Goal: Task Accomplishment & Management: Complete application form

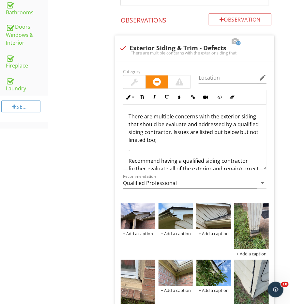
scroll to position [425, 0]
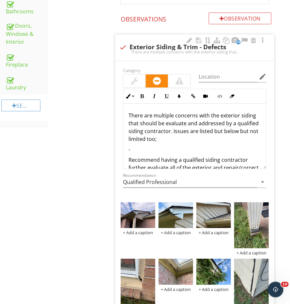
click at [155, 146] on p "-" at bounding box center [195, 150] width 133 height 8
drag, startPoint x: 156, startPoint y: 139, endPoint x: 118, endPoint y: 139, distance: 38.2
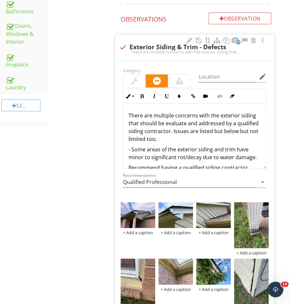
click at [140, 146] on p "- Some areas of the exterior siding and trim have minor to significant rot/deca…" at bounding box center [195, 154] width 133 height 16
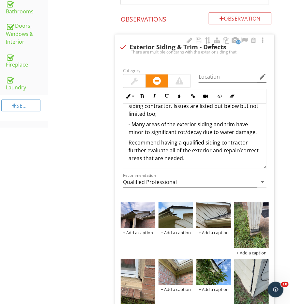
scroll to position [25, 0]
click at [258, 124] on p "- Many areas of the exterior siding and trim have minor to significant rot/deca…" at bounding box center [195, 129] width 133 height 16
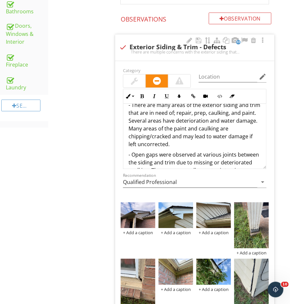
scroll to position [95, 0]
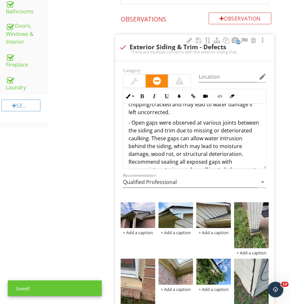
click at [206, 143] on p "- Open gaps were observed at various joints between the siding and trim due to …" at bounding box center [195, 150] width 133 height 63
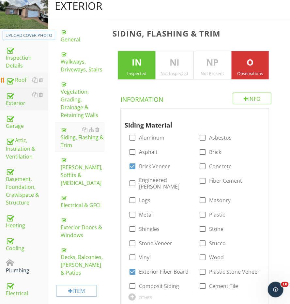
click at [20, 83] on link "Roof" at bounding box center [27, 80] width 42 height 15
click at [20, 83] on div "Roof" at bounding box center [27, 80] width 42 height 8
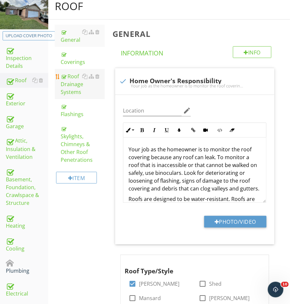
click at [75, 73] on div "Roof Drainage Systems" at bounding box center [83, 84] width 44 height 24
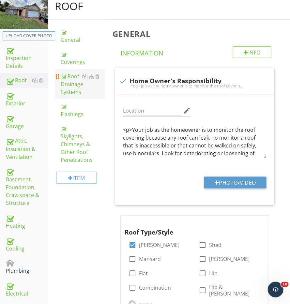
scroll to position [97, 0]
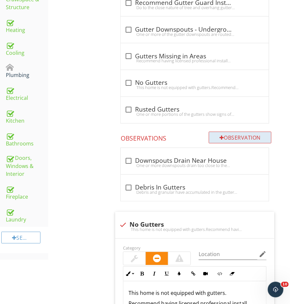
click at [230, 134] on div "Observation" at bounding box center [240, 138] width 63 height 12
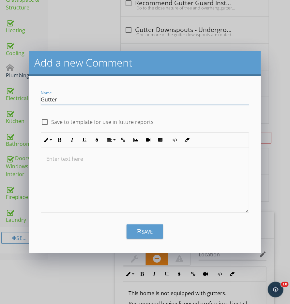
type input "Gutter"
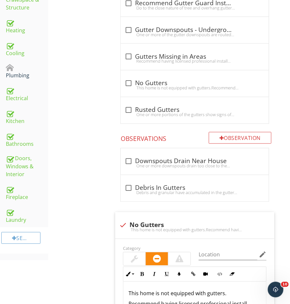
click at [59, 27] on div "Add a new Comment Name Gutter check_box_outline_blank Save to template for use …" at bounding box center [145, 152] width 290 height 304
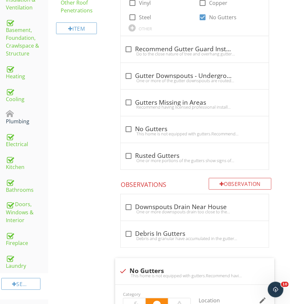
scroll to position [271, 0]
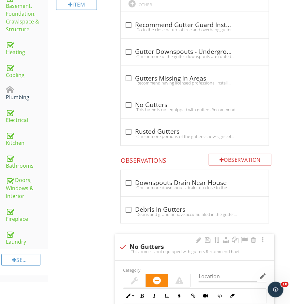
click at [129, 242] on div "check No Gutters" at bounding box center [194, 246] width 151 height 9
checkbox input "true"
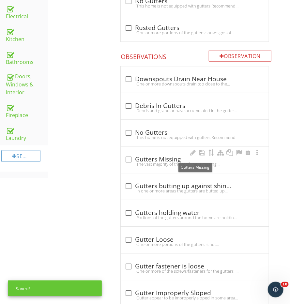
click at [150, 156] on div "check_box_outline_blank Gutters Missing" at bounding box center [195, 160] width 140 height 8
checkbox input "true"
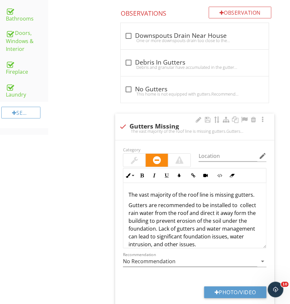
scroll to position [0, 0]
click at [146, 195] on div "The vast majority of the roof line is missing gutters. Gutters are recommended …" at bounding box center [194, 228] width 143 height 91
click at [145, 191] on p "The vast majority of the roof line is missing gutters." at bounding box center [195, 195] width 133 height 8
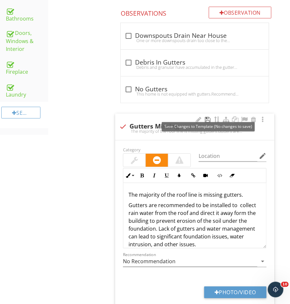
click at [206, 117] on div at bounding box center [208, 120] width 8 height 7
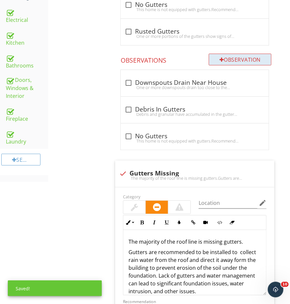
click at [254, 57] on div "Observation" at bounding box center [240, 60] width 63 height 12
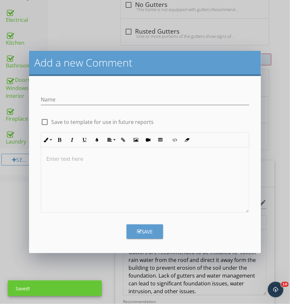
scroll to position [371, 0]
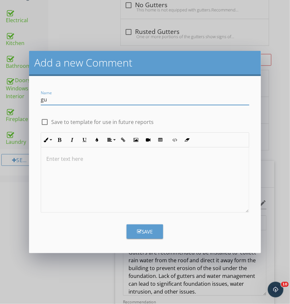
type input "g"
type input "Gutter Defects/Damage"
click at [148, 166] on div at bounding box center [145, 180] width 208 height 65
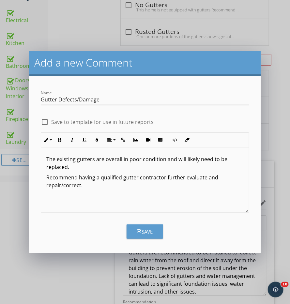
click at [140, 221] on div "Save" at bounding box center [145, 229] width 216 height 20
click at [138, 227] on button "Save" at bounding box center [145, 232] width 37 height 14
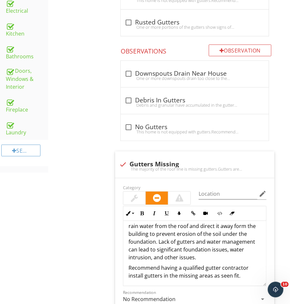
scroll to position [281, 0]
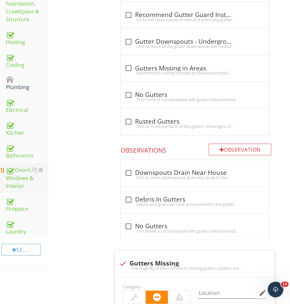
click at [19, 174] on div "Doors, Windows & Interior" at bounding box center [27, 179] width 42 height 24
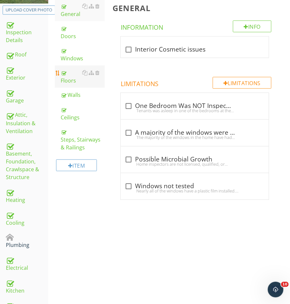
scroll to position [113, 0]
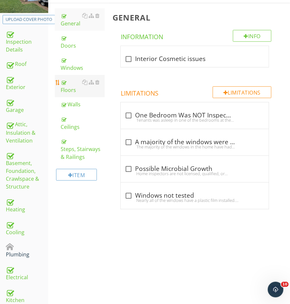
click at [75, 75] on link "Floors" at bounding box center [83, 86] width 44 height 22
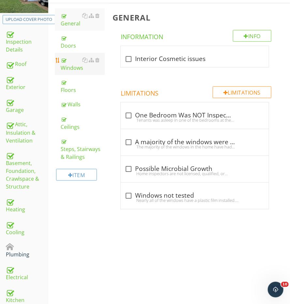
click at [75, 56] on div "Windows" at bounding box center [83, 64] width 44 height 16
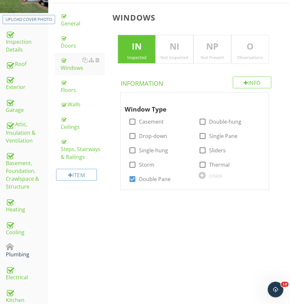
click at [258, 49] on p "O" at bounding box center [250, 46] width 37 height 13
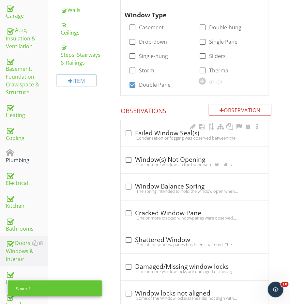
click at [164, 143] on div "check_box_outline_blank Failed Window Seal(s) Condensation or fogging was obser…" at bounding box center [195, 133] width 148 height 26
checkbox input "true"
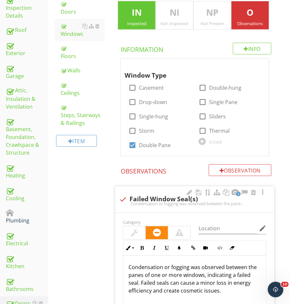
scroll to position [20, 0]
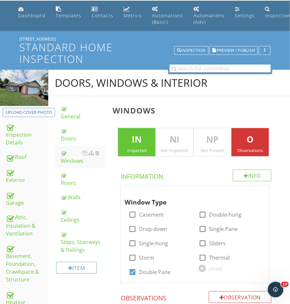
click at [203, 71] on input "text" at bounding box center [220, 69] width 101 height 8
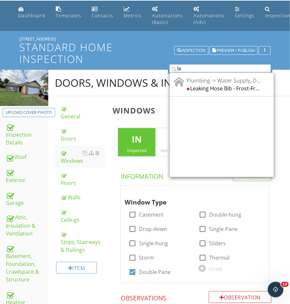
type input "l"
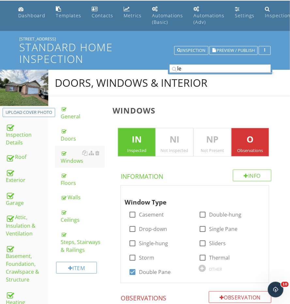
type input "l"
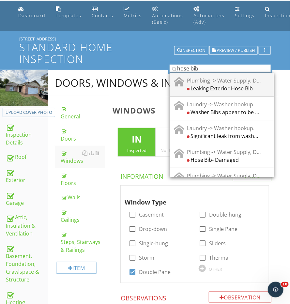
type input "hose bib"
click at [235, 85] on div "Leaking Exterior Hose Bib" at bounding box center [224, 88] width 74 height 8
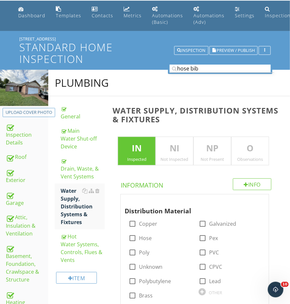
click at [254, 142] on p "O" at bounding box center [250, 148] width 37 height 13
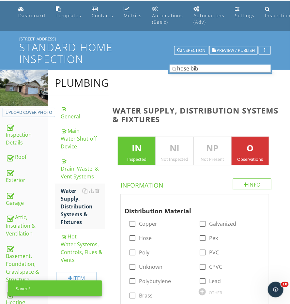
click at [193, 70] on input "hose bib" at bounding box center [220, 69] width 101 height 8
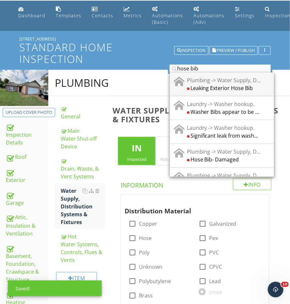
click at [201, 85] on div "Leaking Exterior Hose Bib" at bounding box center [224, 88] width 74 height 8
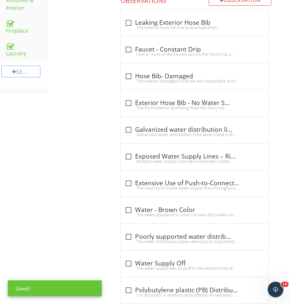
scroll to position [465, 0]
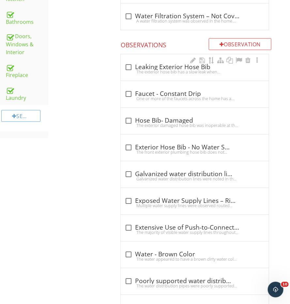
click at [146, 63] on div "check_box_outline_blank Leaking Exterior Hose Bib" at bounding box center [195, 67] width 140 height 8
checkbox input "true"
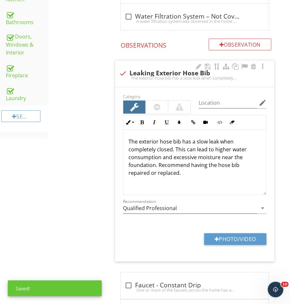
click at [134, 141] on p "The exterior hose bib has a slow leak when completely closed. This can lead to …" at bounding box center [195, 157] width 133 height 39
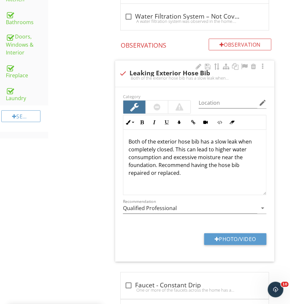
click at [145, 149] on p "Both of the exterior hose bib has a slow leak when completely closed. This can …" at bounding box center [195, 157] width 133 height 39
drag, startPoint x: 172, startPoint y: 148, endPoint x: 118, endPoint y: 146, distance: 54.6
click at [118, 146] on div "Category Location edit Inline Style XLarge Large Normal Small Light Small/Light…" at bounding box center [194, 174] width 159 height 175
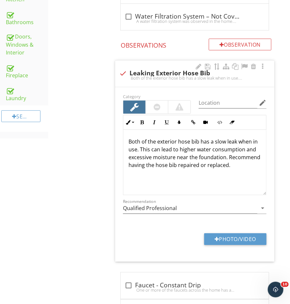
click at [226, 138] on p "Both of the exterior hose bib has a slow leak when in use. This can lead to hig…" at bounding box center [195, 153] width 133 height 31
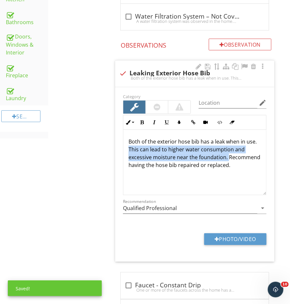
drag, startPoint x: 228, startPoint y: 153, endPoint x: 121, endPoint y: 148, distance: 106.9
click at [121, 148] on div "Inline Style XLarge Large Normal Small Light Small/Light Bold Italic Underline …" at bounding box center [194, 155] width 151 height 80
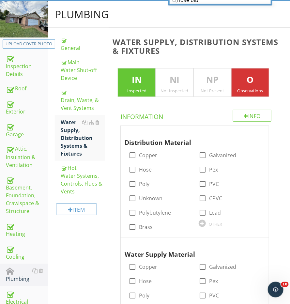
scroll to position [0, 0]
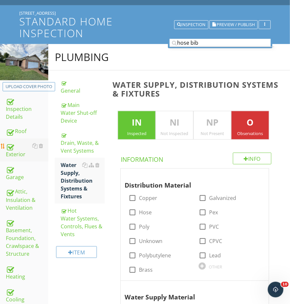
click at [24, 157] on link "Exterior" at bounding box center [27, 150] width 42 height 23
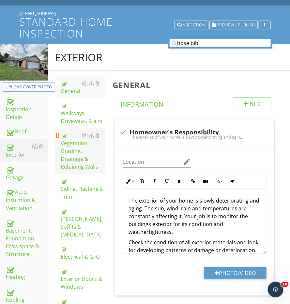
click at [84, 149] on div "Vegetation, Grading, Drainage & Retaining Walls" at bounding box center [83, 151] width 44 height 39
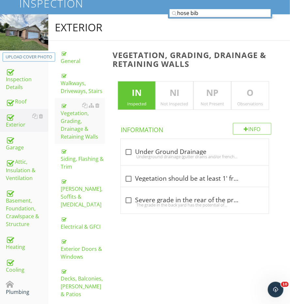
click at [251, 81] on div "O Observations" at bounding box center [250, 95] width 38 height 29
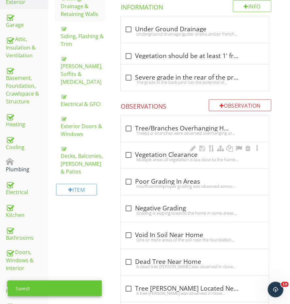
click at [150, 154] on div "check_box_outline_blank Vegetation Clearance" at bounding box center [195, 155] width 140 height 8
checkbox input "true"
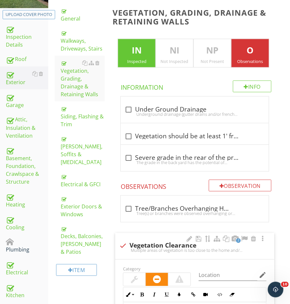
scroll to position [21, 0]
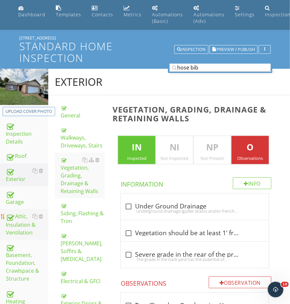
click at [26, 216] on div "Attic, Insulation & Ventilation" at bounding box center [27, 225] width 42 height 24
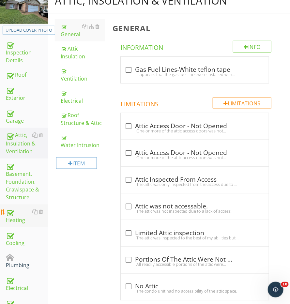
click at [23, 217] on div "Heating" at bounding box center [27, 216] width 42 height 16
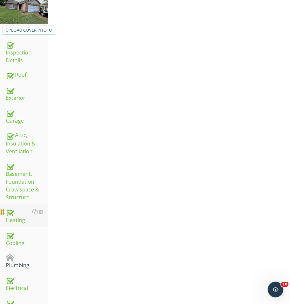
scroll to position [102, 0]
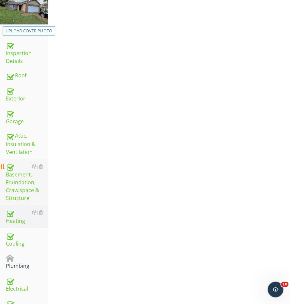
click at [19, 174] on div "Basement, Foundation, Crawlspace & Structure" at bounding box center [27, 183] width 42 height 40
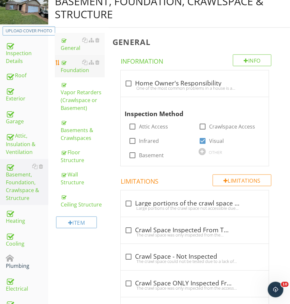
click at [78, 73] on link "Foundation" at bounding box center [83, 66] width 44 height 22
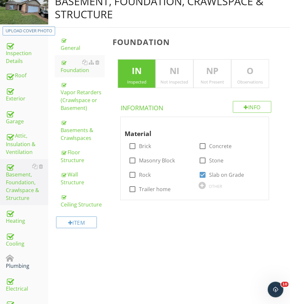
click at [263, 68] on p "O" at bounding box center [250, 71] width 37 height 13
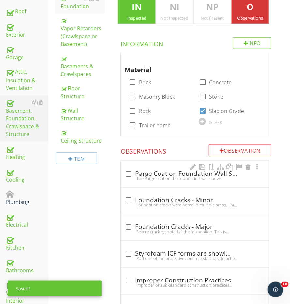
click at [164, 172] on div "check_box_outline_blank Parge Coat on Foundation Wall Shows Minor Damage" at bounding box center [195, 174] width 140 height 8
checkbox input "true"
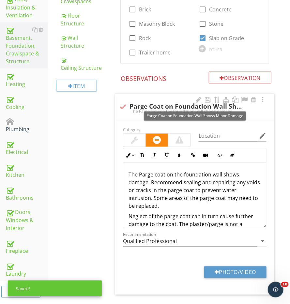
scroll to position [241, 0]
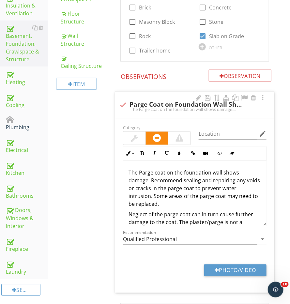
click at [256, 192] on p "The Parge coat on the foundation wall shows damage. Recommend sealing and repai…" at bounding box center [195, 188] width 133 height 39
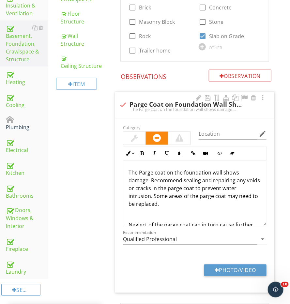
click at [233, 172] on p "The Parge coat on the foundation wall shows damage. Recommend sealing and repai…" at bounding box center [195, 188] width 133 height 39
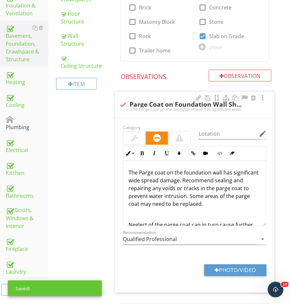
click at [183, 180] on p "The Parge coat on the foundation wall has significant wide spread damage. Recom…" at bounding box center [195, 188] width 133 height 39
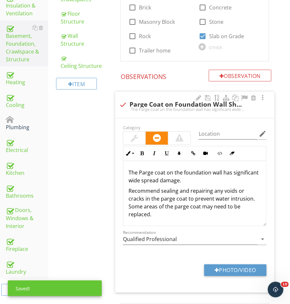
scroll to position [15, 0]
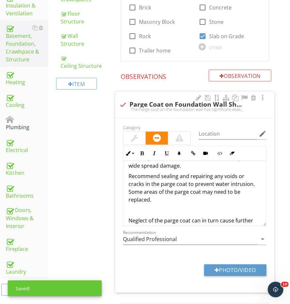
click at [160, 175] on p "Recommend sealing and repairing any voids or cracks in the parge coat to preven…" at bounding box center [195, 188] width 133 height 31
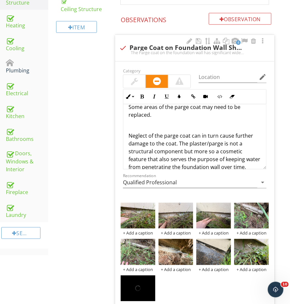
scroll to position [310, 0]
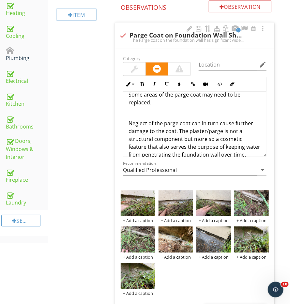
click at [265, 229] on div at bounding box center [265, 231] width 4 height 5
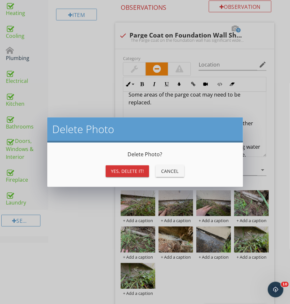
click at [140, 170] on div "Yes, Delete it!" at bounding box center [127, 171] width 33 height 7
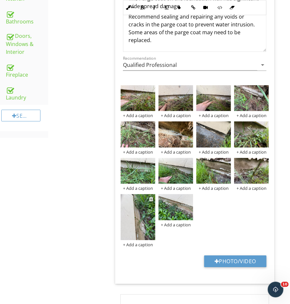
click at [143, 216] on img at bounding box center [138, 217] width 35 height 46
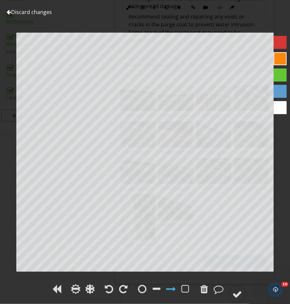
click at [125, 282] on div "Discard changes Add Location" at bounding box center [145, 152] width 290 height 304
click at [125, 285] on div at bounding box center [123, 289] width 8 height 10
click at [236, 287] on circle at bounding box center [237, 294] width 17 height 17
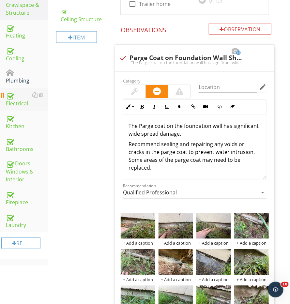
click at [20, 94] on div "Electrical" at bounding box center [27, 99] width 42 height 16
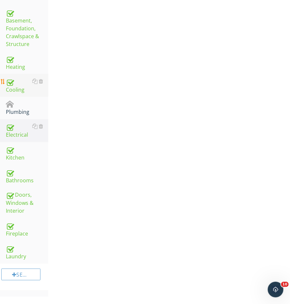
click at [17, 87] on div "Cooling" at bounding box center [27, 85] width 42 height 16
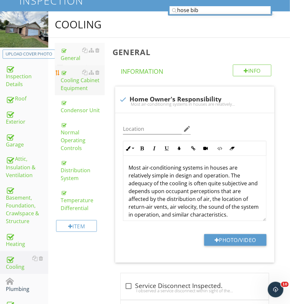
click at [74, 82] on div "Cooling Cabinet Equipment" at bounding box center [83, 81] width 44 height 24
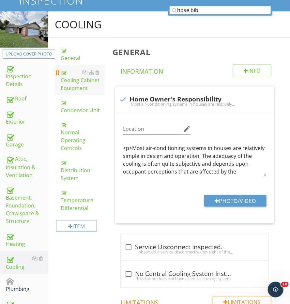
scroll to position [78, 0]
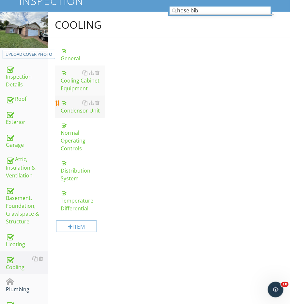
click at [74, 109] on div "Condensor Unit" at bounding box center [83, 107] width 44 height 16
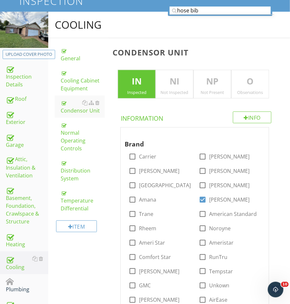
click at [255, 87] on div "O Observations" at bounding box center [250, 84] width 38 height 29
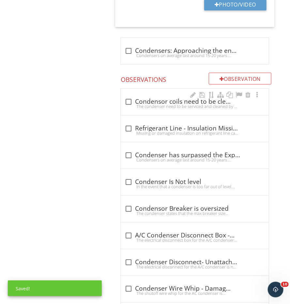
click at [158, 104] on div "The condenser need to be serviced and cleaned by a HVAC professional to optimiz…" at bounding box center [195, 106] width 140 height 5
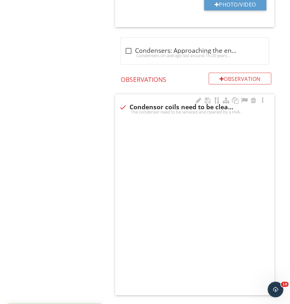
checkbox input "true"
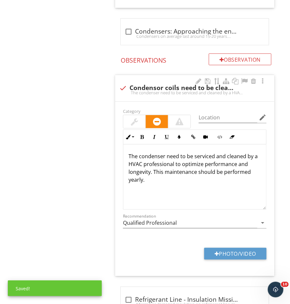
scroll to position [799, 0]
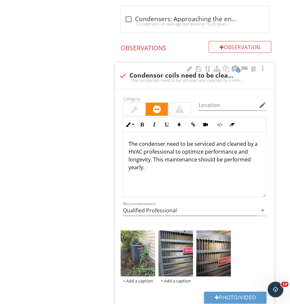
click at [129, 103] on div at bounding box center [134, 109] width 22 height 13
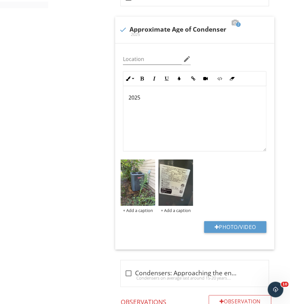
scroll to position [0, 0]
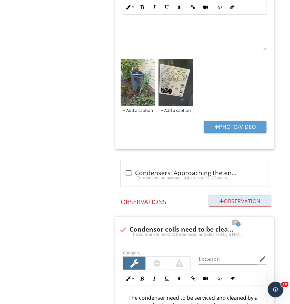
click at [227, 195] on div "Observation" at bounding box center [240, 201] width 63 height 12
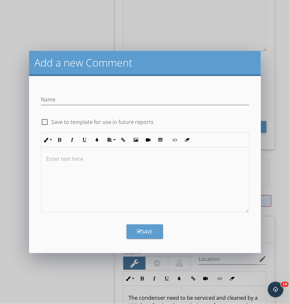
scroll to position [645, 0]
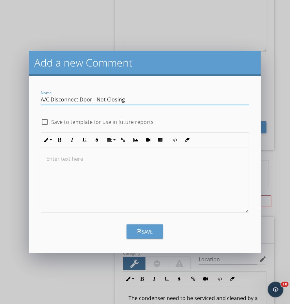
type input "A/C Disconnect Door - Not Closing"
click at [185, 196] on div at bounding box center [145, 180] width 208 height 65
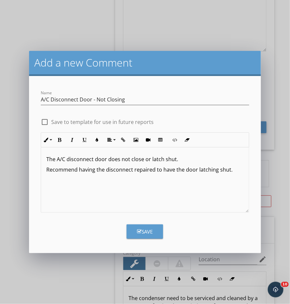
click at [145, 233] on div "Save" at bounding box center [145, 232] width 16 height 8
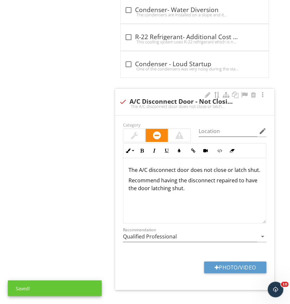
scroll to position [1984, 0]
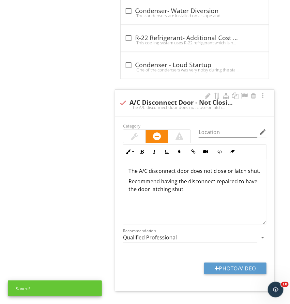
click at [138, 130] on div at bounding box center [134, 136] width 22 height 13
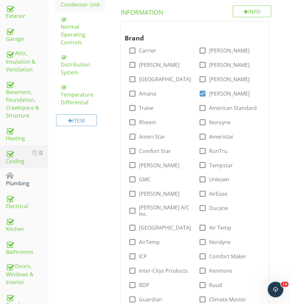
scroll to position [172, 0]
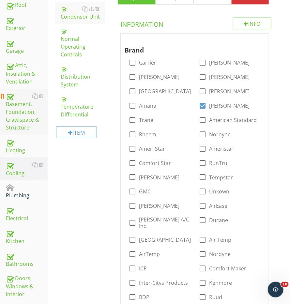
click at [18, 119] on div "Basement, Foundation, Crawlspace & Structure" at bounding box center [27, 112] width 42 height 40
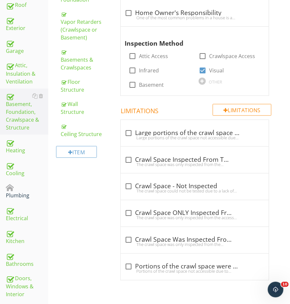
scroll to position [134, 0]
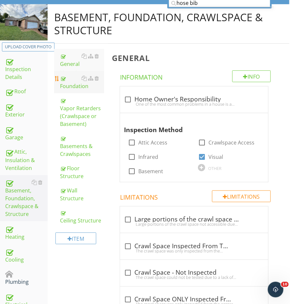
click at [70, 79] on div "Foundation" at bounding box center [82, 82] width 44 height 16
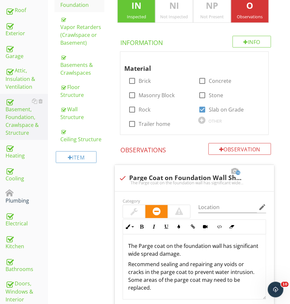
scroll to position [97, 0]
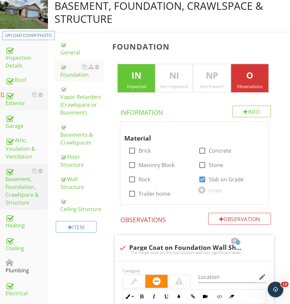
click at [15, 100] on div "Exterior" at bounding box center [27, 99] width 42 height 16
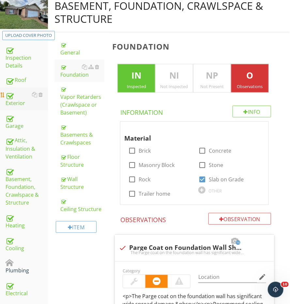
click at [15, 100] on div "Exterior" at bounding box center [27, 99] width 42 height 16
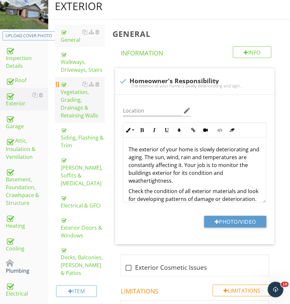
click at [84, 101] on div "Vegetation, Grading, Drainage & Retaining Walls" at bounding box center [83, 99] width 44 height 39
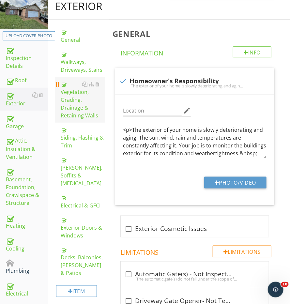
scroll to position [97, 0]
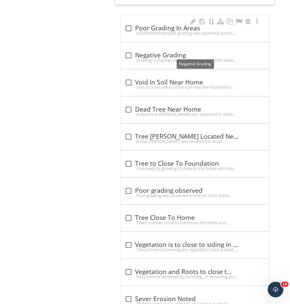
click at [142, 26] on div "check_box_outline_blank Poor Grading In Areas" at bounding box center [195, 28] width 140 height 8
checkbox input "true"
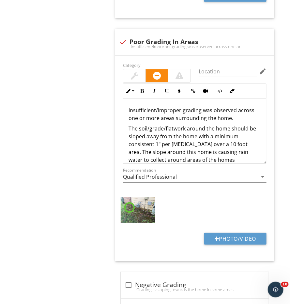
scroll to position [569, 0]
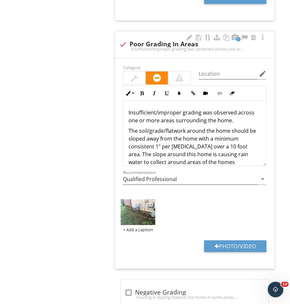
click at [134, 212] on img at bounding box center [138, 212] width 35 height 26
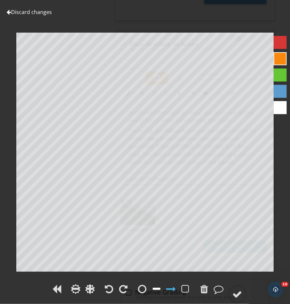
click at [158, 287] on div at bounding box center [157, 289] width 8 height 10
click at [232, 288] on circle at bounding box center [237, 294] width 17 height 17
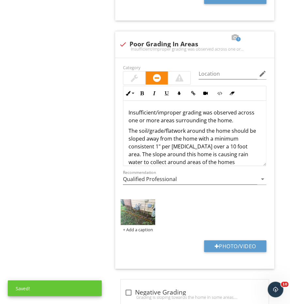
click at [52, 178] on div "Exterior General Walkways, Driveways, Stairs Vegetation, Grading, Drainage & Re…" at bounding box center [169, 285] width 242 height 1528
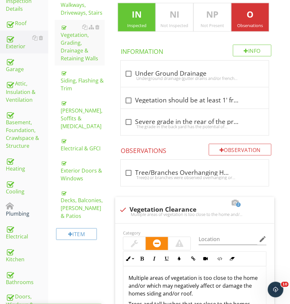
scroll to position [101, 0]
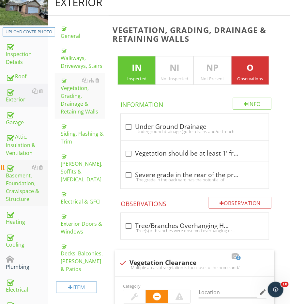
click at [22, 176] on div "Basement, Foundation, Crawlspace & Structure" at bounding box center [27, 184] width 42 height 40
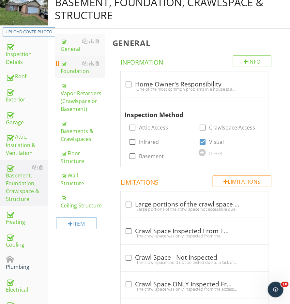
click at [76, 72] on div "Foundation" at bounding box center [83, 67] width 44 height 16
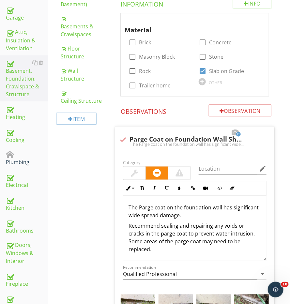
scroll to position [127, 0]
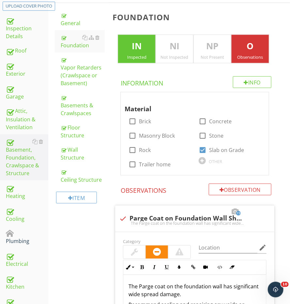
click at [13, 72] on div "Exterior" at bounding box center [27, 69] width 42 height 16
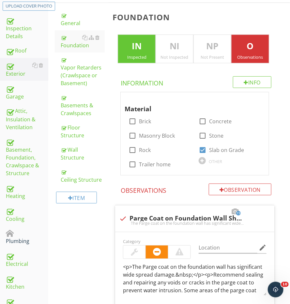
click at [13, 72] on div "Exterior" at bounding box center [27, 69] width 42 height 16
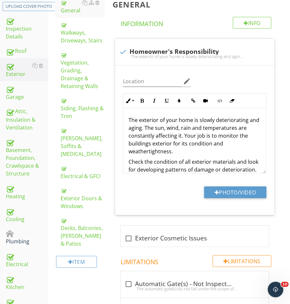
scroll to position [84, 0]
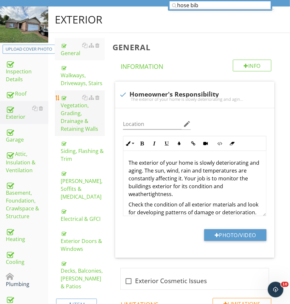
click at [75, 117] on div "Vegetation, Grading, Drainage & Retaining Walls" at bounding box center [83, 113] width 44 height 39
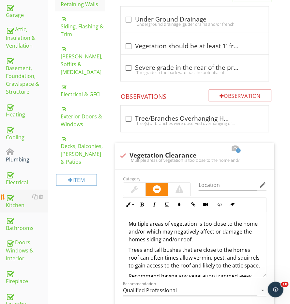
scroll to position [166, 0]
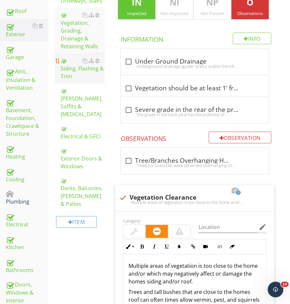
click at [86, 70] on link "Siding, Flashing & Trim" at bounding box center [83, 69] width 44 height 30
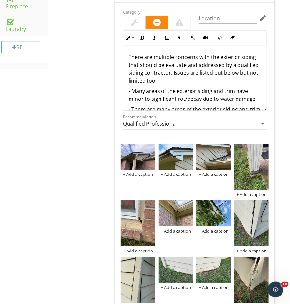
scroll to position [494, 0]
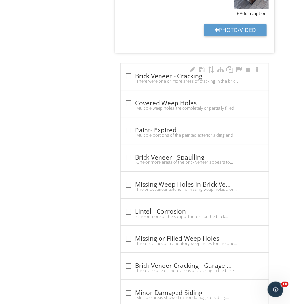
click at [135, 72] on div "check_box_outline_blank Brick Veneer - Cracking" at bounding box center [195, 76] width 140 height 8
checkbox input "true"
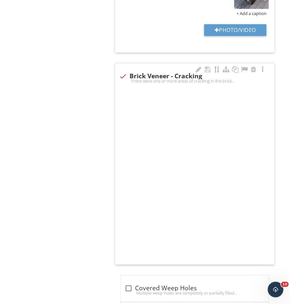
scroll to position [1210, 0]
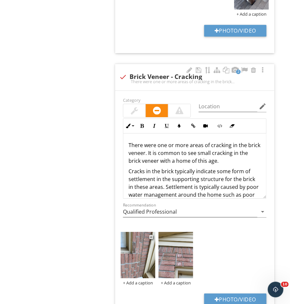
click at [138, 251] on img at bounding box center [138, 255] width 35 height 46
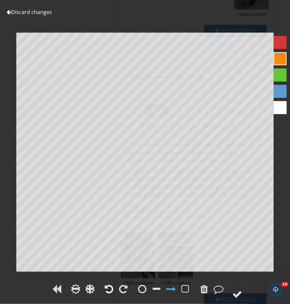
click at [104, 292] on div at bounding box center [109, 289] width 10 height 10
click at [157, 289] on div at bounding box center [157, 289] width 8 height 10
click at [240, 292] on div at bounding box center [238, 295] width 10 height 10
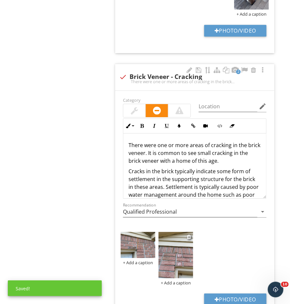
click at [167, 245] on img at bounding box center [176, 255] width 35 height 46
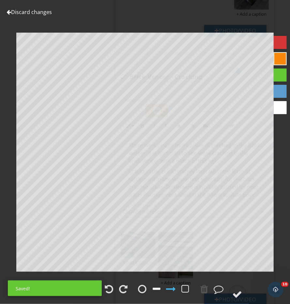
click at [154, 290] on div at bounding box center [157, 289] width 8 height 10
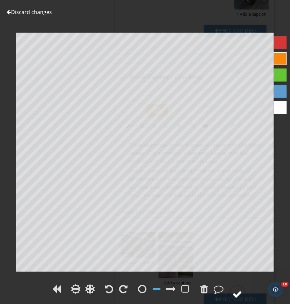
click at [241, 291] on div at bounding box center [238, 295] width 10 height 10
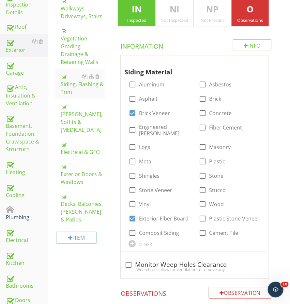
scroll to position [182, 0]
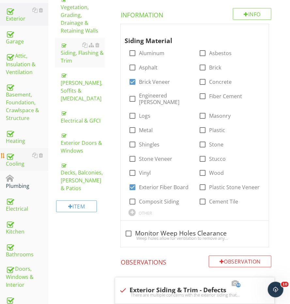
click at [21, 160] on div "Cooling" at bounding box center [27, 159] width 42 height 16
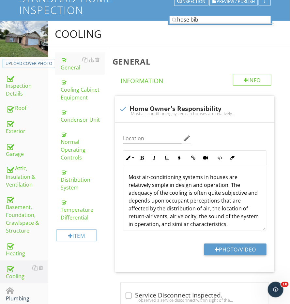
scroll to position [64, 0]
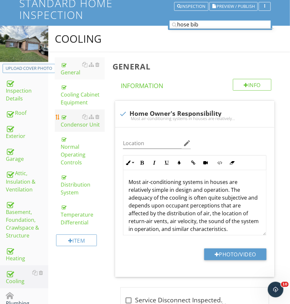
click at [73, 121] on div "Condensor Unit" at bounding box center [83, 121] width 44 height 16
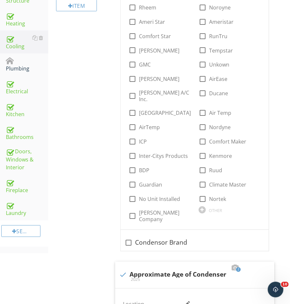
scroll to position [310, 0]
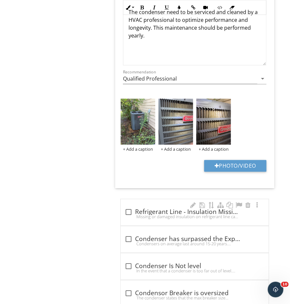
click at [143, 199] on div "check_box_outline_blank Refrigerant Line - Insulation Missing or Damaged Missin…" at bounding box center [195, 212] width 148 height 26
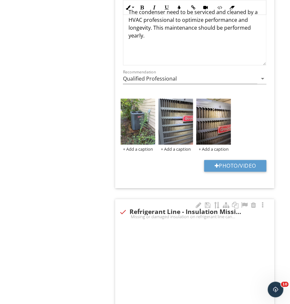
checkbox input "true"
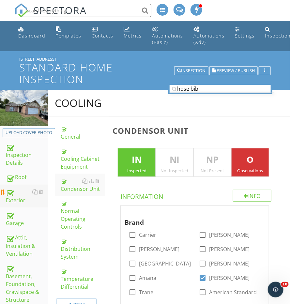
scroll to position [0, 0]
click at [20, 173] on div "Roof" at bounding box center [27, 177] width 42 height 8
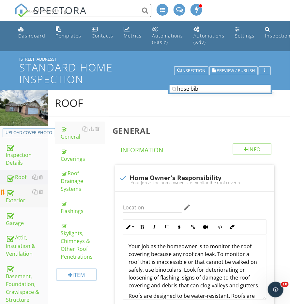
scroll to position [14, 0]
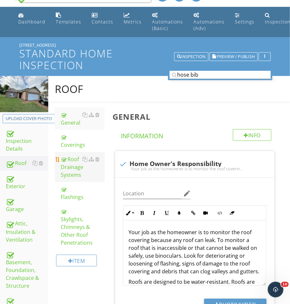
click at [71, 165] on div "Roof Drainage Systems" at bounding box center [83, 167] width 44 height 24
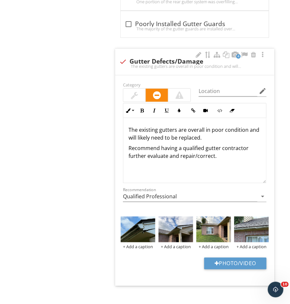
scroll to position [1519, 0]
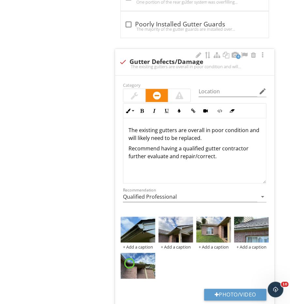
click at [213, 129] on p "The existing gutters are overall in poor condition and will likely need to be r…" at bounding box center [195, 134] width 133 height 16
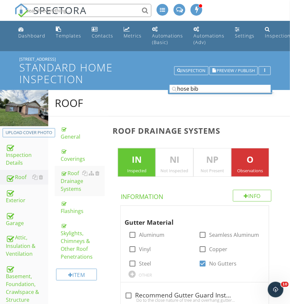
scroll to position [0, 0]
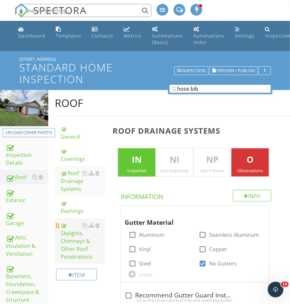
click at [82, 227] on div "Skylights, Chimneys & Other Roof Penetrations" at bounding box center [83, 241] width 44 height 39
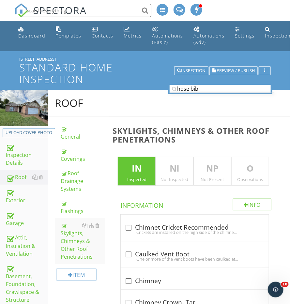
click at [240, 174] on div "O Observations" at bounding box center [250, 171] width 38 height 29
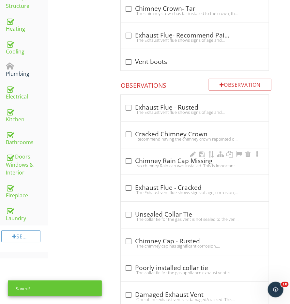
scroll to position [308, 0]
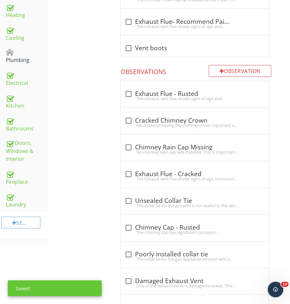
click at [236, 69] on div "Observation" at bounding box center [240, 71] width 63 height 12
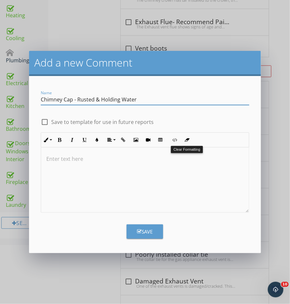
type input "Chimney Cap - Rusted & Holding Water"
click at [174, 162] on p at bounding box center [145, 159] width 198 height 8
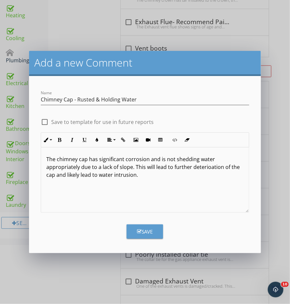
click at [194, 186] on div "The chimney cap has significant corrosion and is not shedding water appropriate…" at bounding box center [145, 180] width 208 height 65
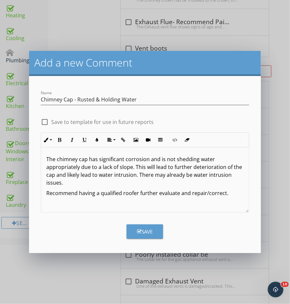
click at [156, 226] on button "Save" at bounding box center [145, 232] width 37 height 14
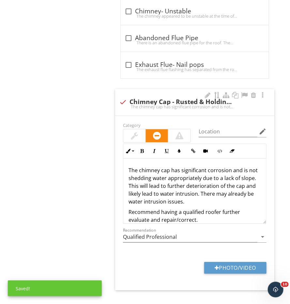
scroll to position [1809, 0]
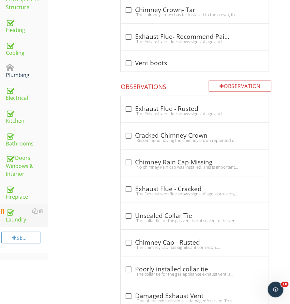
click at [20, 216] on div "Laundry" at bounding box center [27, 216] width 42 height 16
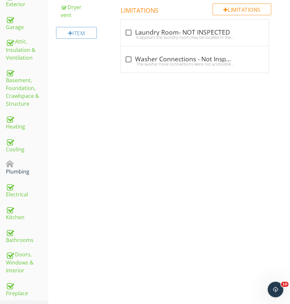
scroll to position [166, 0]
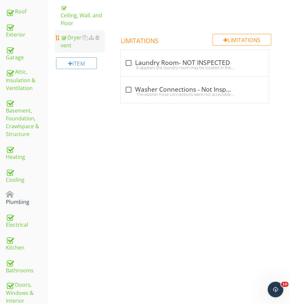
click at [71, 45] on div "Dryer vent" at bounding box center [83, 42] width 44 height 16
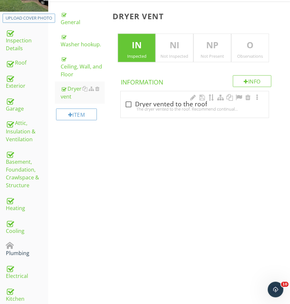
click at [134, 106] on div "The dryer vented to the roof. Recommend continual evaluation because this is a …" at bounding box center [195, 108] width 140 height 5
checkbox input "true"
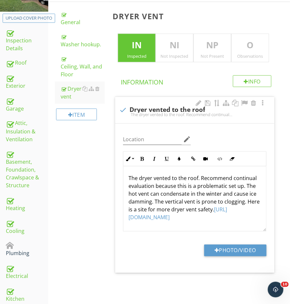
scroll to position [114, 0]
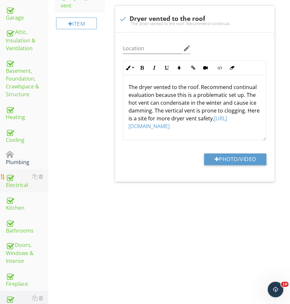
click at [16, 184] on div "Electrical" at bounding box center [27, 181] width 42 height 16
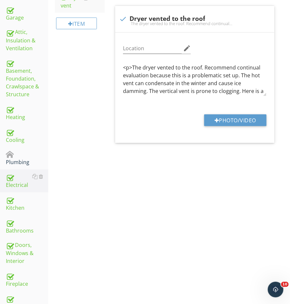
scroll to position [205, 0]
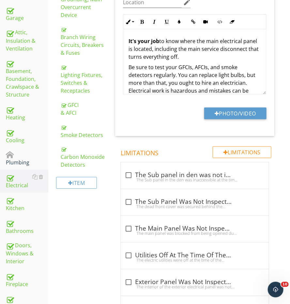
click at [107, 233] on div "Electrical General Service Entrance Conductors Main & Subpanels, Service & Grou…" at bounding box center [169, 166] width 242 height 562
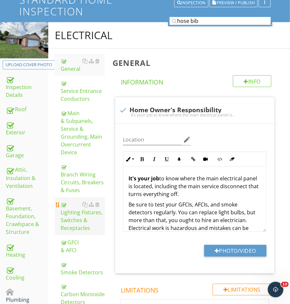
click at [79, 220] on div "Lighting Fixtures, Switches & Receptacles" at bounding box center [83, 216] width 44 height 31
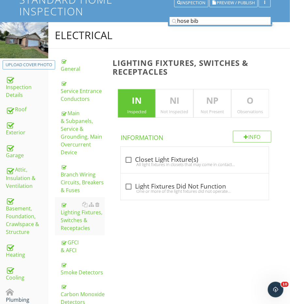
click at [249, 103] on p "O" at bounding box center [250, 100] width 37 height 13
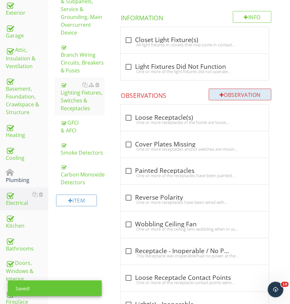
click at [234, 89] on div "Observation" at bounding box center [240, 95] width 63 height 12
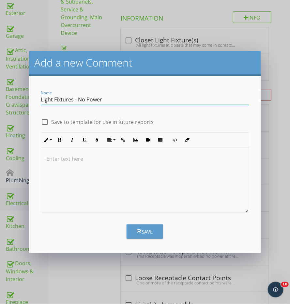
type input "Light Fixtures - No Power"
drag, startPoint x: 158, startPoint y: 179, endPoint x: 158, endPoint y: 171, distance: 7.5
click at [158, 179] on div at bounding box center [145, 180] width 208 height 65
click at [93, 103] on input "Light Fixtures - No Power" at bounding box center [145, 99] width 209 height 11
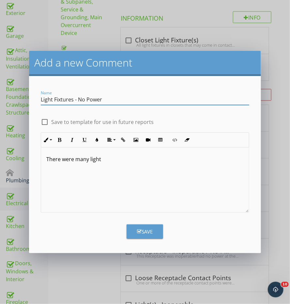
click at [94, 102] on input "Light Fixtures - No Power" at bounding box center [145, 99] width 209 height 11
click at [97, 99] on input "Light Fixtures - No Power" at bounding box center [145, 99] width 209 height 11
type input "Light Fixtures - No illumination"
click at [117, 165] on div "There were many light" at bounding box center [145, 180] width 208 height 65
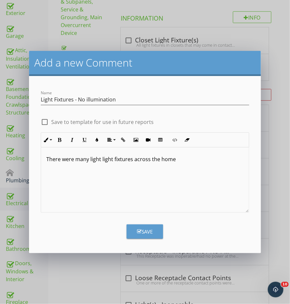
click at [211, 168] on div "There were many light light fixtures across the home" at bounding box center [145, 180] width 208 height 65
click at [241, 158] on p "There were many light light fixtures across the home were not illuminating" at bounding box center [145, 159] width 198 height 8
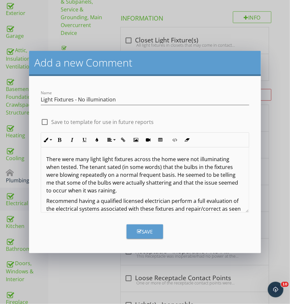
scroll to position [7, 0]
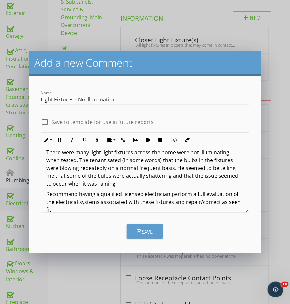
click at [142, 235] on div "Save" at bounding box center [145, 232] width 16 height 8
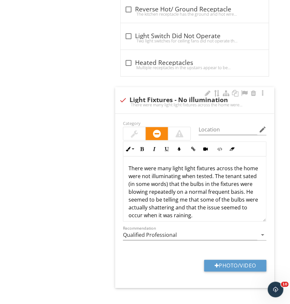
scroll to position [1517, 0]
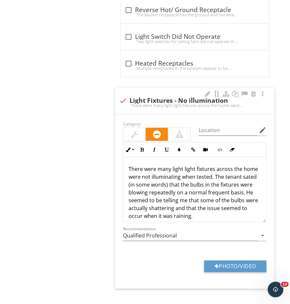
click at [179, 131] on div at bounding box center [180, 135] width 8 height 8
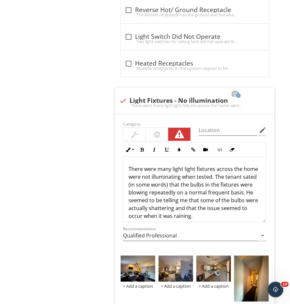
scroll to position [1581, 0]
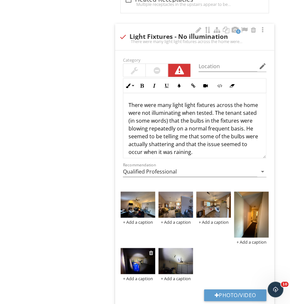
click at [150, 251] on div at bounding box center [151, 253] width 4 height 5
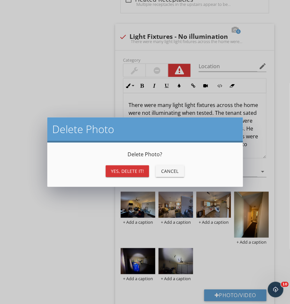
click at [120, 164] on div "Yes, Delete it! Cancel" at bounding box center [145, 172] width 180 height 16
click at [135, 167] on button "Yes, Delete it!" at bounding box center [127, 172] width 43 height 12
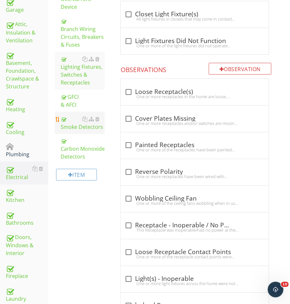
click at [64, 127] on link "Smoke Detectors" at bounding box center [83, 123] width 44 height 22
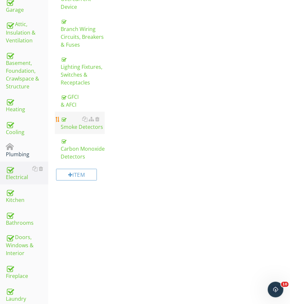
scroll to position [213, 0]
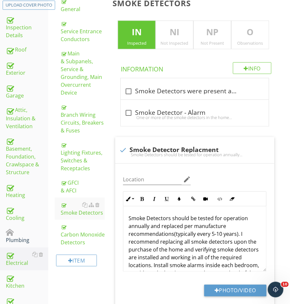
click at [254, 40] on div "Observations" at bounding box center [250, 42] width 37 height 5
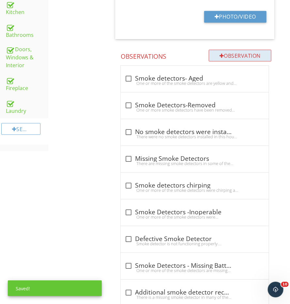
click at [231, 55] on div "Observation" at bounding box center [240, 56] width 63 height 12
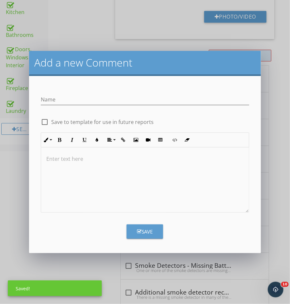
scroll to position [402, 0]
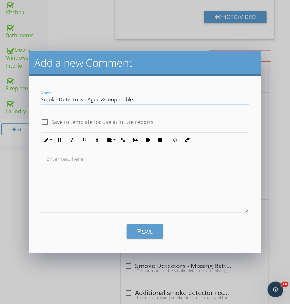
type input "Smoke Detectors - Aged & Inoperable"
click at [121, 187] on div at bounding box center [145, 180] width 208 height 65
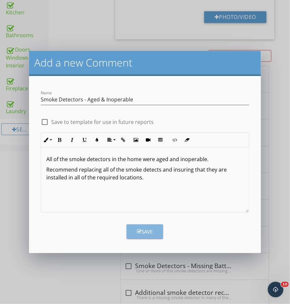
click at [136, 233] on button "Save" at bounding box center [145, 232] width 37 height 14
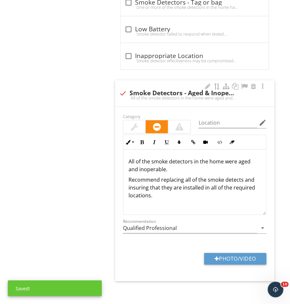
scroll to position [819, 0]
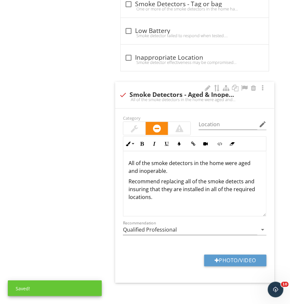
click at [186, 122] on div at bounding box center [179, 128] width 22 height 13
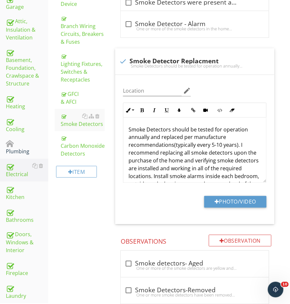
scroll to position [210, 0]
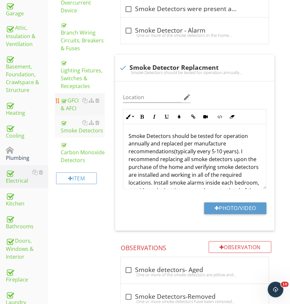
click at [67, 103] on div "GFCI & AFCI" at bounding box center [83, 105] width 44 height 16
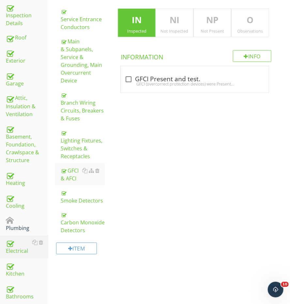
scroll to position [105, 0]
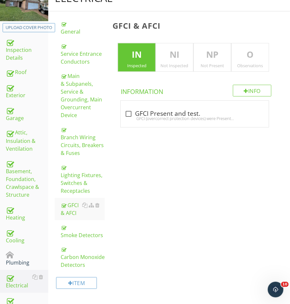
click at [241, 63] on div "Observations" at bounding box center [250, 65] width 37 height 5
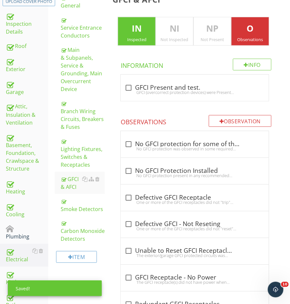
scroll to position [159, 0]
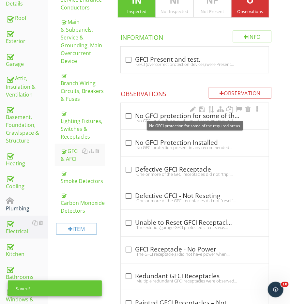
click at [164, 112] on div "check_box_outline_blank No GFCI protection for some of the required areas" at bounding box center [195, 116] width 140 height 8
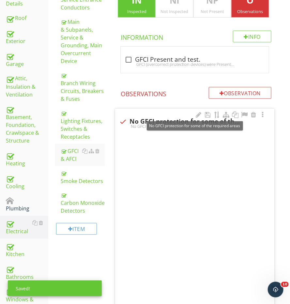
checkbox input "true"
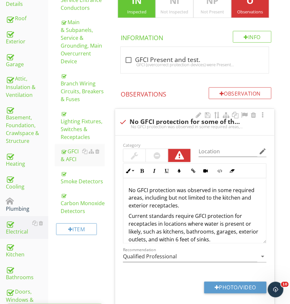
scroll to position [179, 0]
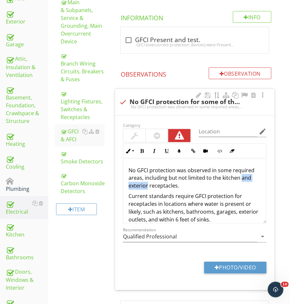
drag, startPoint x: 241, startPoint y: 175, endPoint x: 148, endPoint y: 185, distance: 93.6
click at [148, 185] on p "No GFCI protection was observed in some required areas, including but not limit…" at bounding box center [195, 179] width 133 height 24
click at [22, 250] on div "Bathrooms" at bounding box center [27, 254] width 42 height 16
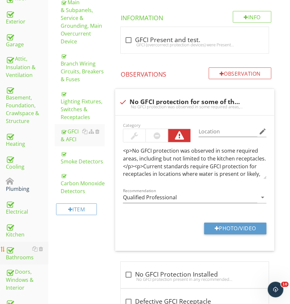
click at [22, 250] on div "Bathrooms" at bounding box center [27, 254] width 42 height 16
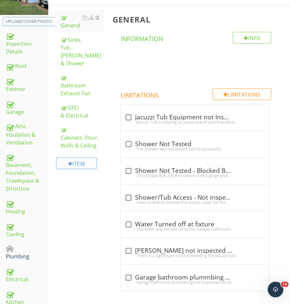
scroll to position [71, 0]
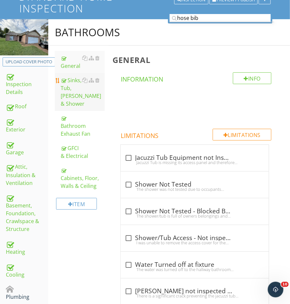
click at [76, 81] on div "Sinks, Tub, Toilet & Shower" at bounding box center [83, 91] width 44 height 31
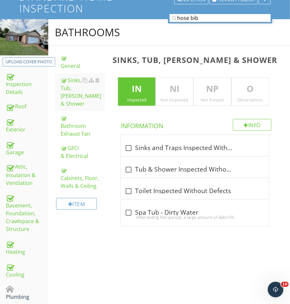
click at [239, 89] on p "O" at bounding box center [250, 89] width 37 height 13
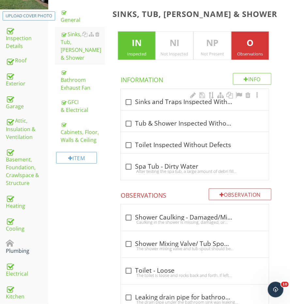
scroll to position [223, 0]
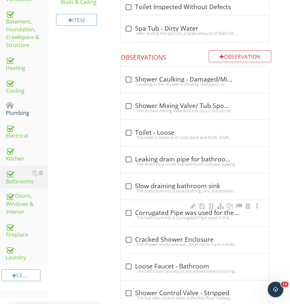
click at [162, 208] on div "check_box_outline_blank Corrugated Pipe was used for the traps on the bathroom …" at bounding box center [195, 212] width 140 height 9
checkbox input "true"
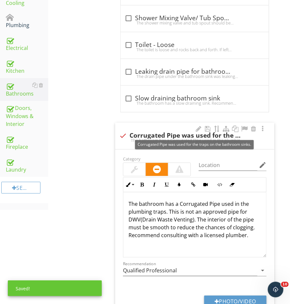
scroll to position [344, 0]
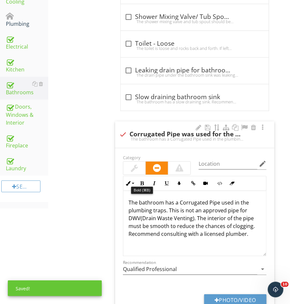
click at [132, 170] on div at bounding box center [134, 168] width 22 height 13
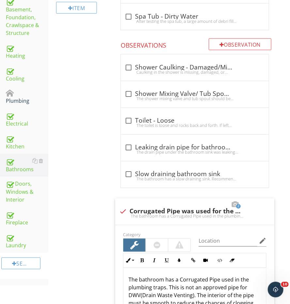
scroll to position [294, 0]
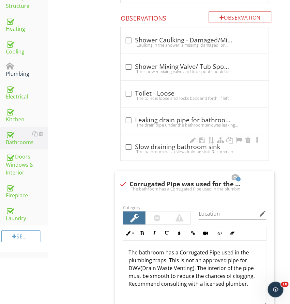
click at [138, 150] on div "The bathroom has a slow draining sink. Recommend consulting with a licensed plu…" at bounding box center [195, 152] width 140 height 5
checkbox input "true"
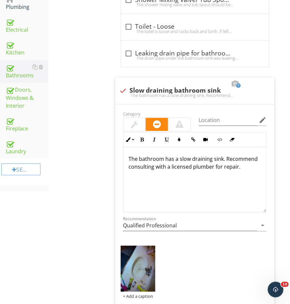
scroll to position [396, 0]
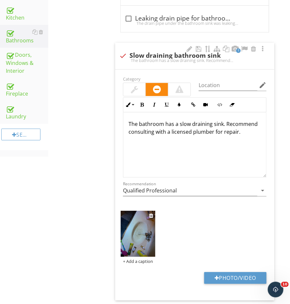
click at [140, 239] on img at bounding box center [138, 234] width 35 height 46
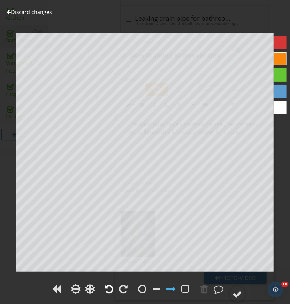
click at [109, 290] on div at bounding box center [109, 289] width 8 height 10
click at [239, 293] on div at bounding box center [238, 295] width 10 height 10
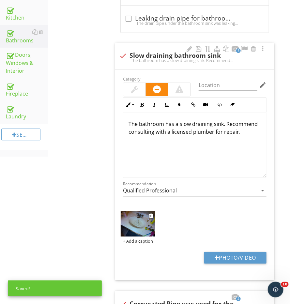
click at [136, 240] on div "+ Add a caption" at bounding box center [138, 241] width 35 height 5
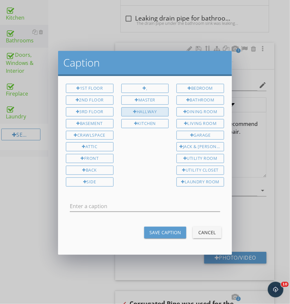
click at [149, 108] on div "Hallway" at bounding box center [145, 111] width 48 height 9
type input "Hallway"
click at [164, 227] on button "Save Caption" at bounding box center [165, 233] width 42 height 12
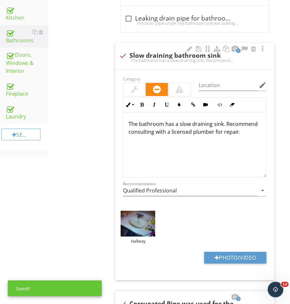
scroll to position [303, 0]
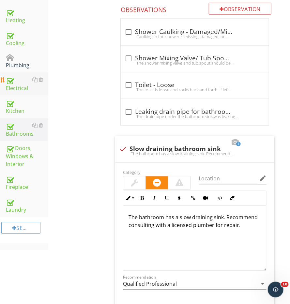
click at [23, 90] on link "Electrical" at bounding box center [27, 84] width 42 height 23
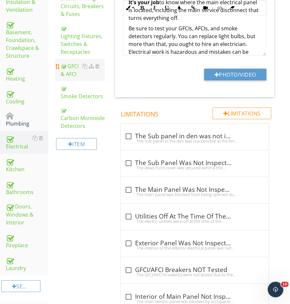
click at [70, 65] on div "GFCI & AFCI" at bounding box center [83, 70] width 44 height 16
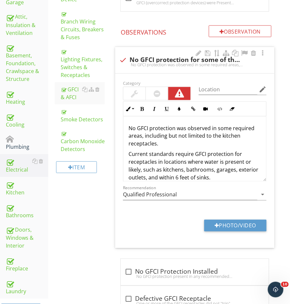
scroll to position [213, 0]
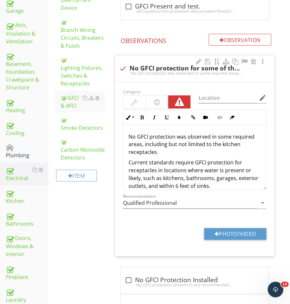
click at [123, 68] on div at bounding box center [123, 68] width 11 height 11
checkbox input "true"
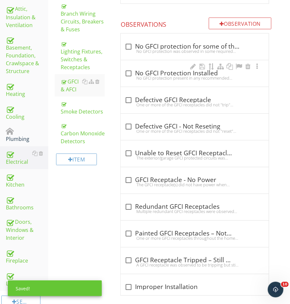
click at [130, 69] on div at bounding box center [128, 73] width 11 height 11
checkbox input "true"
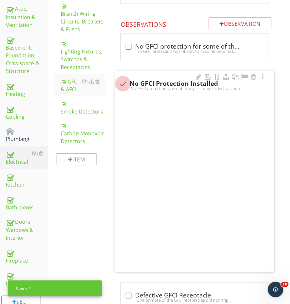
scroll to position [229, 0]
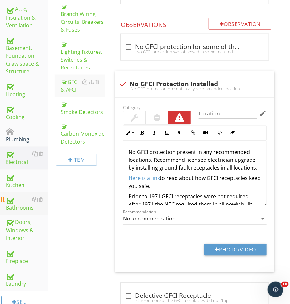
click at [15, 197] on div "Bathrooms" at bounding box center [27, 204] width 42 height 16
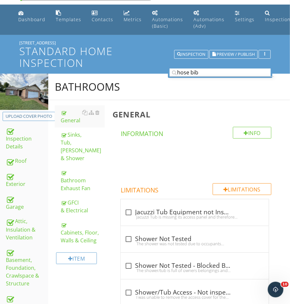
scroll to position [16, 0]
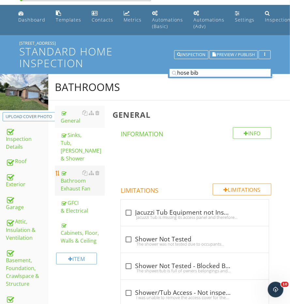
click at [71, 173] on div "Bathroom Exhaust Fan" at bounding box center [83, 181] width 44 height 24
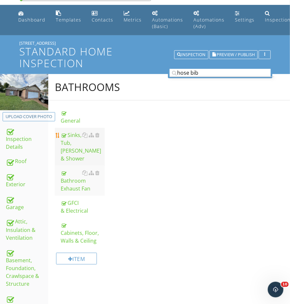
click at [71, 140] on div "Sinks, Tub, Toilet & Shower" at bounding box center [83, 146] width 44 height 31
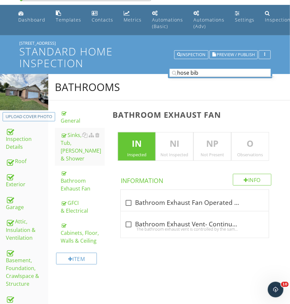
scroll to position [15, 0]
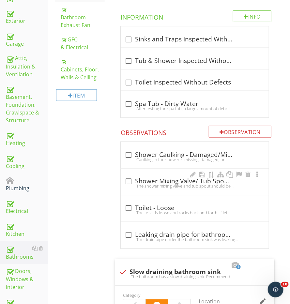
click at [171, 178] on div "check_box_outline_blank Shower Mixing Valve/ Tub Spout- Silicone" at bounding box center [195, 182] width 140 height 8
checkbox input "true"
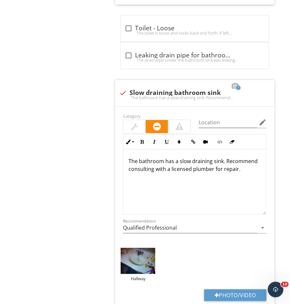
scroll to position [693, 0]
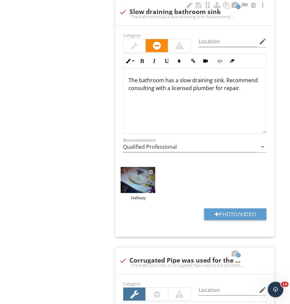
click at [152, 169] on div at bounding box center [151, 171] width 4 height 5
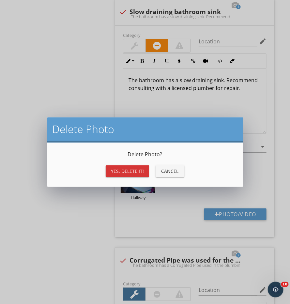
click at [139, 169] on div "Yes, Delete it!" at bounding box center [127, 171] width 33 height 7
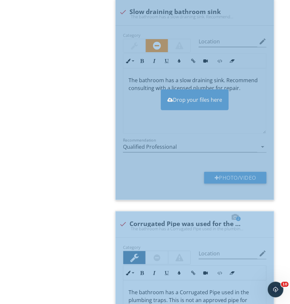
scroll to position [693, 1]
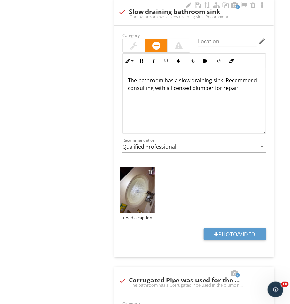
click at [139, 190] on img at bounding box center [137, 190] width 35 height 46
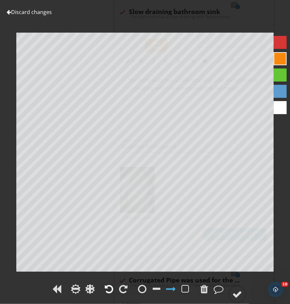
click at [110, 293] on div at bounding box center [109, 289] width 8 height 10
click at [239, 295] on div at bounding box center [238, 295] width 10 height 10
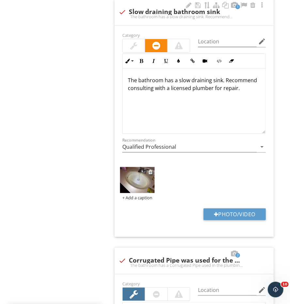
click at [132, 195] on div "+ Add a caption" at bounding box center [137, 197] width 35 height 5
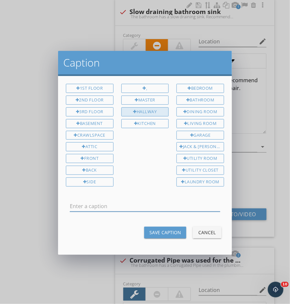
click at [146, 110] on div "Hallway" at bounding box center [145, 111] width 48 height 9
type input "Hallway"
click at [168, 229] on div "Save Caption" at bounding box center [166, 232] width 32 height 7
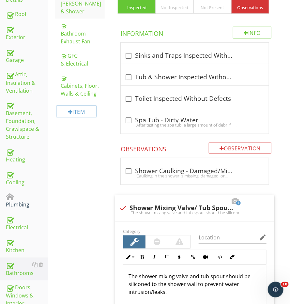
scroll to position [87, 0]
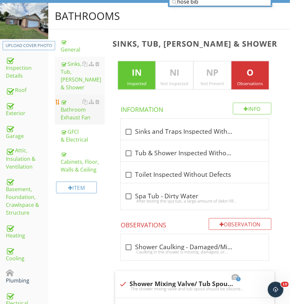
click at [72, 103] on div "Bathroom Exhaust Fan" at bounding box center [83, 110] width 44 height 24
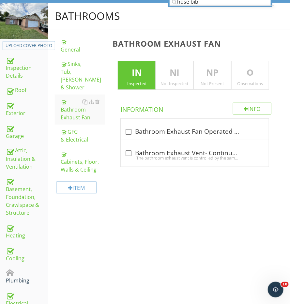
click at [256, 75] on p "O" at bounding box center [250, 72] width 37 height 13
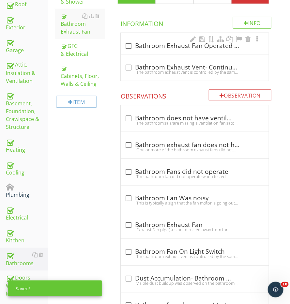
scroll to position [180, 0]
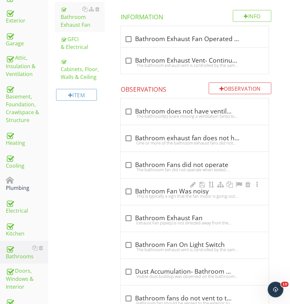
click at [164, 188] on div "check_box_outline_blank Bathroom Fan Was noisy" at bounding box center [195, 192] width 140 height 8
checkbox input "true"
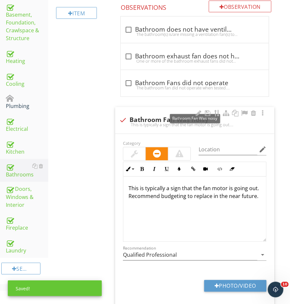
scroll to position [262, 0]
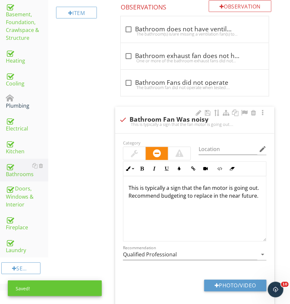
click at [230, 158] on div at bounding box center [233, 160] width 68 height 4
click at [238, 147] on input "Location" at bounding box center [228, 149] width 59 height 11
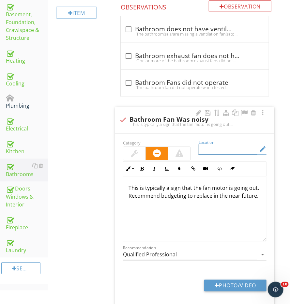
click at [261, 148] on icon "edit" at bounding box center [263, 150] width 8 height 8
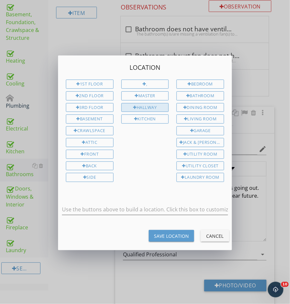
click at [136, 105] on div "Hallway" at bounding box center [145, 107] width 48 height 9
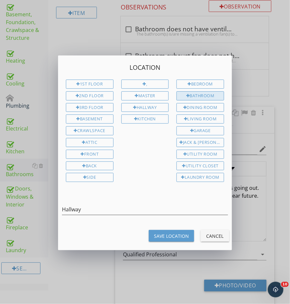
click at [202, 98] on div "Bathroom" at bounding box center [201, 95] width 48 height 9
type input "Hallway Bathroom"
click at [170, 234] on div "Save Location" at bounding box center [171, 236] width 35 height 7
type input "Hallway Bathroom"
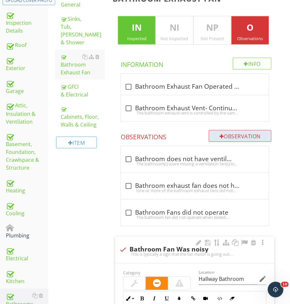
click at [212, 134] on div "Observation" at bounding box center [240, 136] width 63 height 12
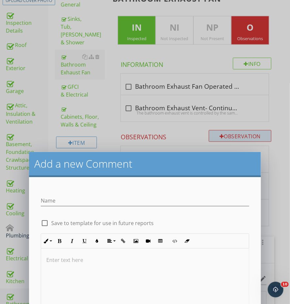
scroll to position [132, 0]
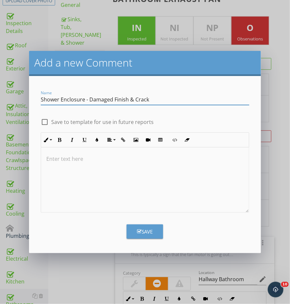
type input "Shower Enclosure - Damaged Finish & Crack"
click at [184, 183] on div at bounding box center [145, 180] width 208 height 65
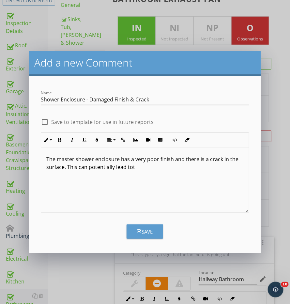
click at [77, 168] on p "The master shower enclosure has a very poor finish and there is a crack in the …" at bounding box center [145, 163] width 198 height 16
click at [79, 167] on p "The master shower enclosure has a very poor finish and there is a crack in the …" at bounding box center [145, 163] width 198 height 16
click at [177, 173] on div "The master shower enclosure has a very poor finish and there is a crack in the …" at bounding box center [145, 180] width 208 height 65
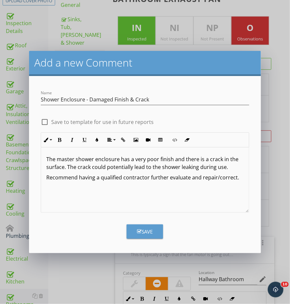
click at [150, 236] on button "Save" at bounding box center [145, 232] width 37 height 14
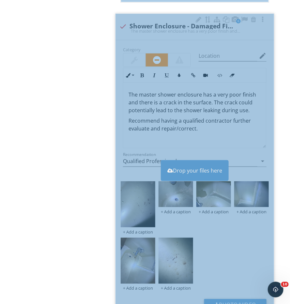
scroll to position [823, 0]
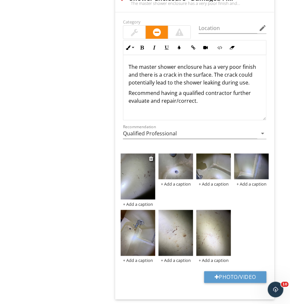
click at [138, 176] on img at bounding box center [138, 177] width 35 height 46
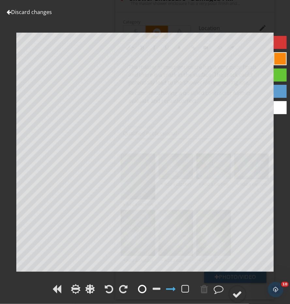
click at [143, 286] on div at bounding box center [142, 289] width 8 height 10
click at [243, 290] on div at bounding box center [238, 295] width 10 height 10
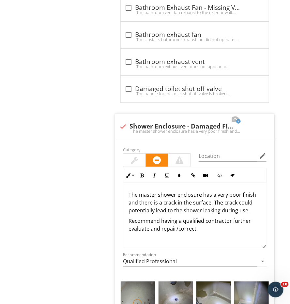
scroll to position [699, 0]
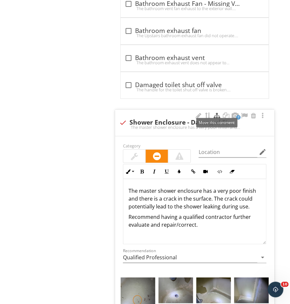
click at [219, 113] on div at bounding box center [217, 116] width 8 height 7
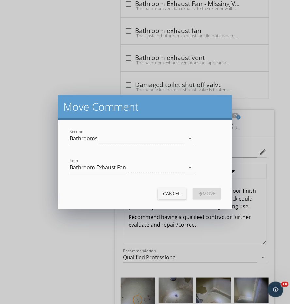
click at [116, 168] on div "Bathroom Exhaust Fan" at bounding box center [98, 168] width 56 height 6
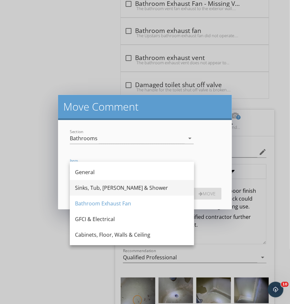
click at [114, 188] on div "Sinks, Tub, Toilet & Shower" at bounding box center [132, 188] width 114 height 8
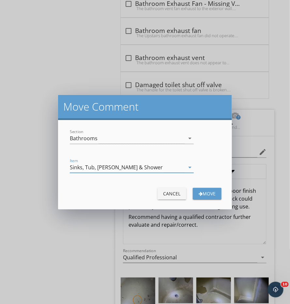
click at [200, 197] on div "Move" at bounding box center [207, 193] width 18 height 7
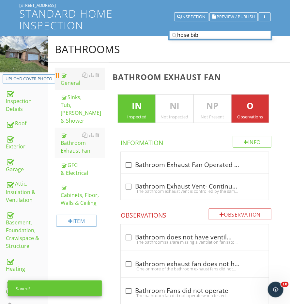
scroll to position [47, 0]
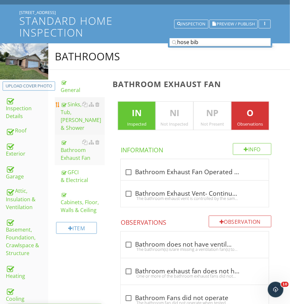
click at [71, 113] on div "Sinks, Tub, Toilet & Shower" at bounding box center [83, 116] width 44 height 31
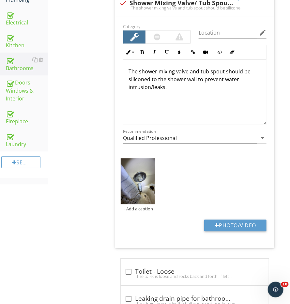
scroll to position [362, 0]
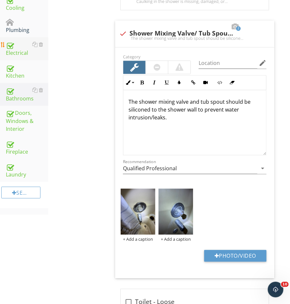
click at [18, 53] on link "Electrical" at bounding box center [27, 49] width 42 height 23
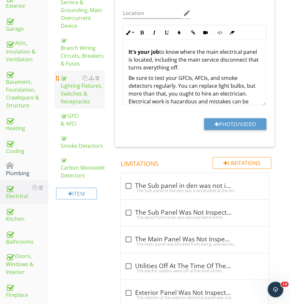
click at [71, 90] on div "Lighting Fixtures, Switches & Receptacles" at bounding box center [83, 89] width 44 height 31
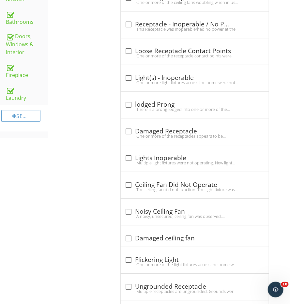
scroll to position [284, 0]
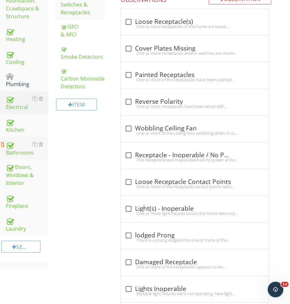
click at [25, 151] on div "Bathrooms" at bounding box center [27, 149] width 42 height 16
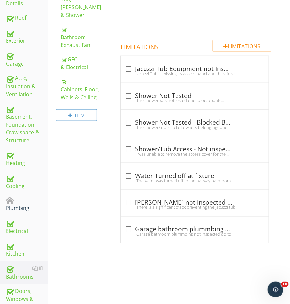
scroll to position [87, 0]
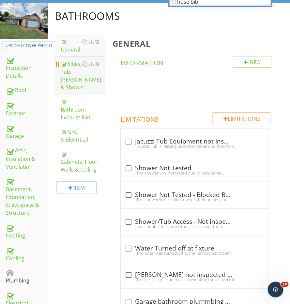
click at [61, 75] on div "Sinks, Tub, Toilet & Shower" at bounding box center [83, 75] width 44 height 31
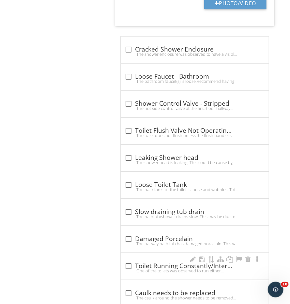
scroll to position [1080, 0]
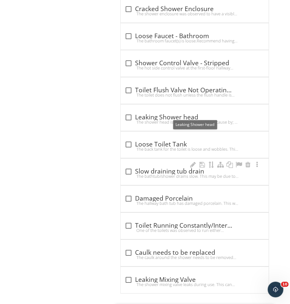
click at [132, 159] on div "check_box_outline_blank Slow draining tub drain The bathtub/shower drains slow.…" at bounding box center [195, 172] width 148 height 26
checkbox input "true"
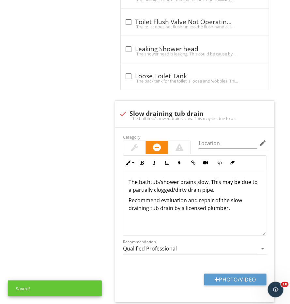
scroll to position [1286, 0]
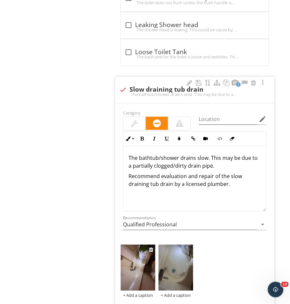
click at [139, 266] on img at bounding box center [138, 268] width 35 height 46
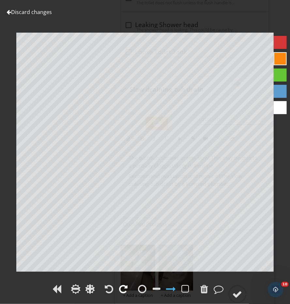
click at [127, 290] on div at bounding box center [123, 289] width 8 height 10
click at [233, 295] on div at bounding box center [238, 295] width 10 height 10
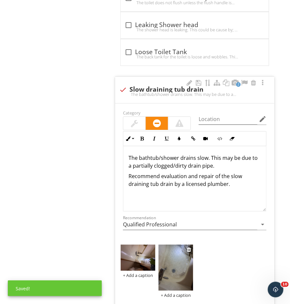
click at [184, 256] on img at bounding box center [176, 268] width 35 height 46
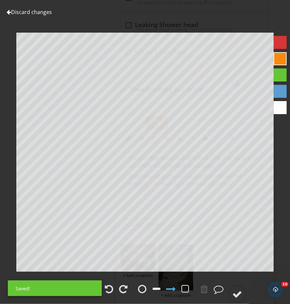
drag, startPoint x: 125, startPoint y: 287, endPoint x: 158, endPoint y: 287, distance: 33.0
click at [125, 287] on div at bounding box center [123, 289] width 8 height 10
click at [238, 295] on div at bounding box center [238, 295] width 10 height 10
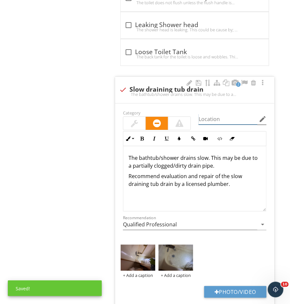
click at [256, 114] on input "Location" at bounding box center [228, 119] width 59 height 11
click at [261, 115] on icon "edit" at bounding box center [263, 119] width 8 height 8
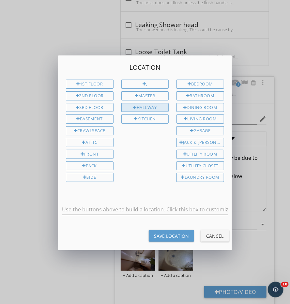
click at [141, 108] on div "Hallway" at bounding box center [145, 107] width 48 height 9
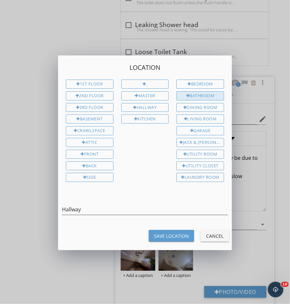
click at [190, 98] on div "Bathroom" at bounding box center [201, 95] width 48 height 9
type input "Hallway Bathroom"
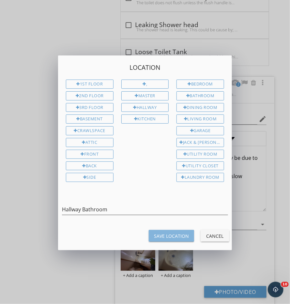
click at [165, 234] on div "Save Location" at bounding box center [171, 236] width 35 height 7
type input "Hallway Bathroom"
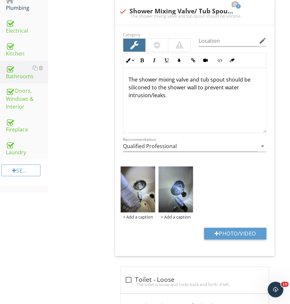
scroll to position [303, 0]
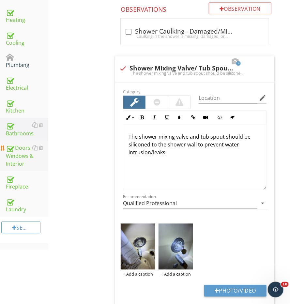
click at [20, 144] on div "Doors, Windows & Interior" at bounding box center [27, 156] width 42 height 24
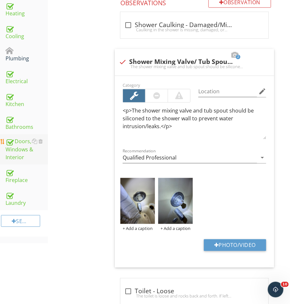
click at [20, 143] on div "Doors, Windows & Interior" at bounding box center [27, 150] width 42 height 24
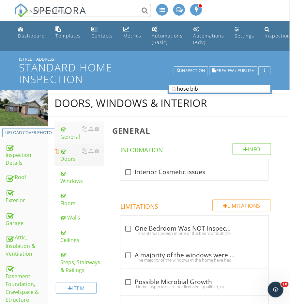
scroll to position [0, 0]
click at [73, 153] on div "Doors" at bounding box center [82, 155] width 44 height 16
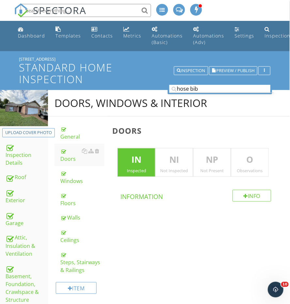
click at [237, 158] on p "O" at bounding box center [249, 159] width 37 height 13
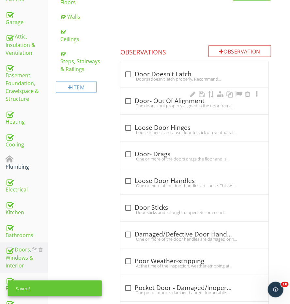
scroll to position [202, 0]
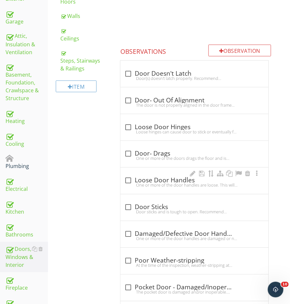
click at [151, 177] on div "check_box_outline_blank Loose Door Handles" at bounding box center [194, 181] width 140 height 8
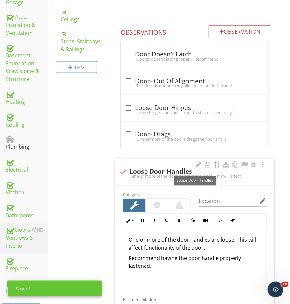
scroll to position [230, 0]
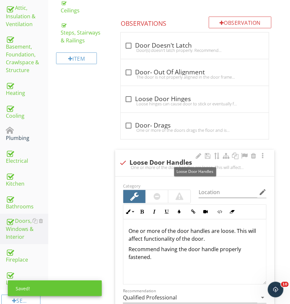
click at [148, 159] on div "check Loose Door Handles" at bounding box center [194, 163] width 151 height 8
checkbox input "true"
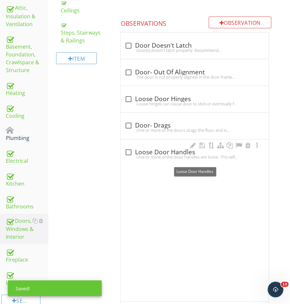
click at [143, 149] on div "check_box_outline_blank Loose Door Handles" at bounding box center [195, 153] width 140 height 8
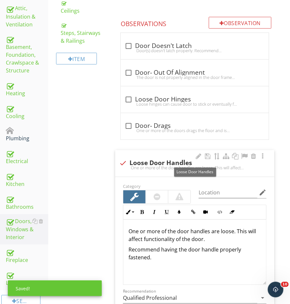
scroll to position [294, 0]
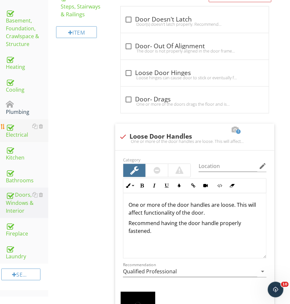
click at [23, 129] on div "Electrical" at bounding box center [27, 131] width 42 height 16
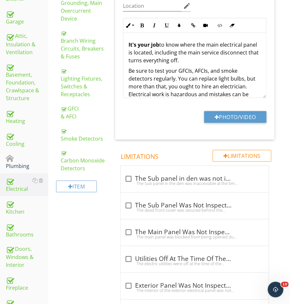
scroll to position [149, 0]
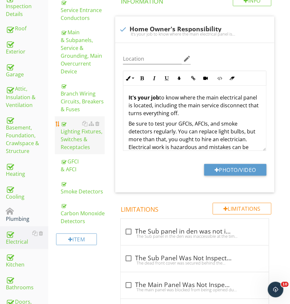
click at [82, 134] on div "Lighting Fixtures, Switches & Receptacles" at bounding box center [83, 135] width 44 height 31
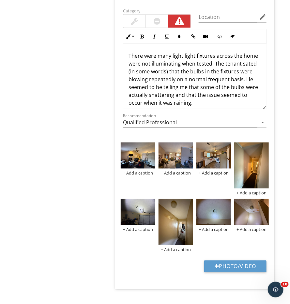
scroll to position [1629, 0]
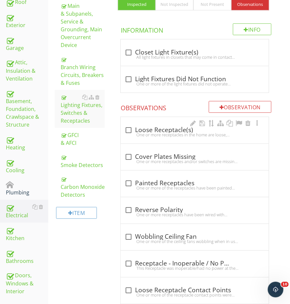
click at [137, 129] on div "check_box_outline_blank Loose Receptacle(s)" at bounding box center [195, 130] width 140 height 8
checkbox input "true"
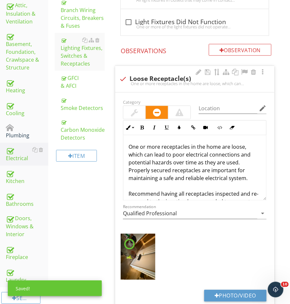
scroll to position [254, 0]
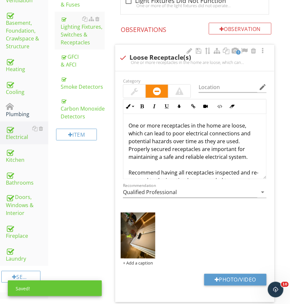
click at [135, 88] on div at bounding box center [134, 92] width 7 height 8
click at [145, 224] on img at bounding box center [138, 236] width 35 height 46
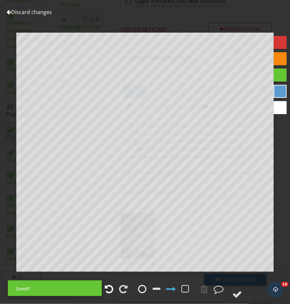
click at [106, 291] on div at bounding box center [109, 289] width 8 height 10
click at [149, 283] on div at bounding box center [164, 290] width 56 height 15
click at [144, 286] on div at bounding box center [142, 289] width 8 height 10
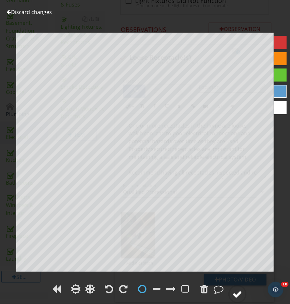
click at [238, 294] on div at bounding box center [238, 295] width 10 height 10
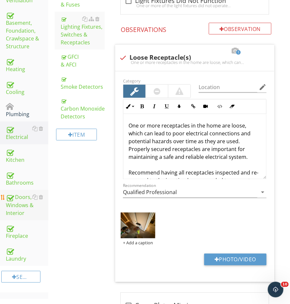
click at [27, 201] on div "Doors, Windows & Interior" at bounding box center [27, 206] width 42 height 24
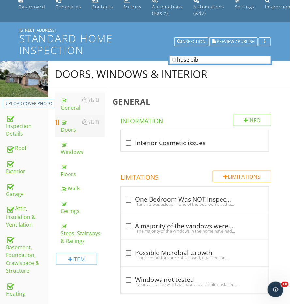
click at [66, 123] on div at bounding box center [64, 122] width 6 height 6
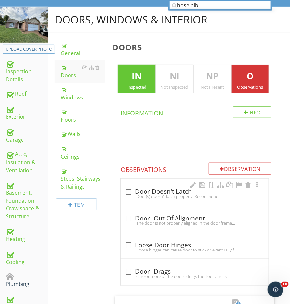
click at [150, 188] on div "check_box_outline_blank Door Doesn't Latch" at bounding box center [195, 192] width 140 height 8
checkbox input "true"
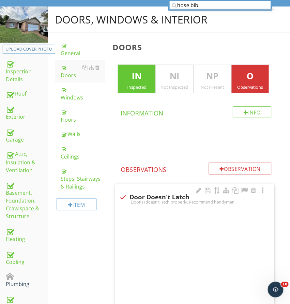
scroll to position [83, 0]
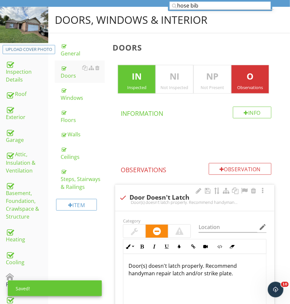
click at [134, 232] on div at bounding box center [134, 232] width 7 height 8
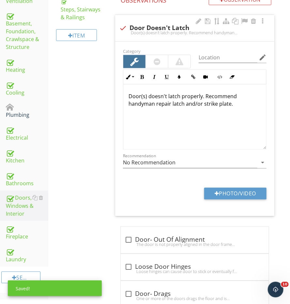
scroll to position [260, 0]
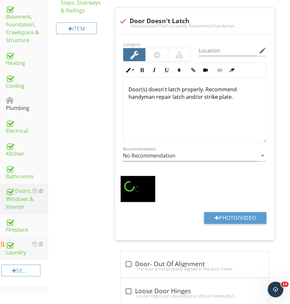
click at [20, 241] on div "Laundry" at bounding box center [27, 249] width 42 height 16
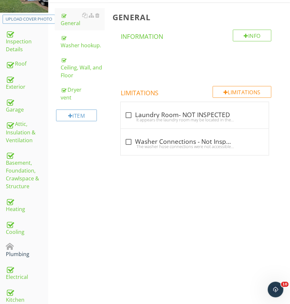
scroll to position [89, 0]
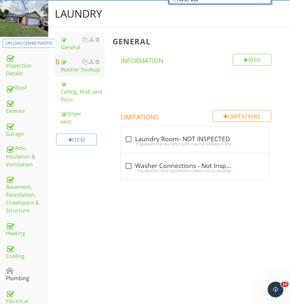
click at [81, 71] on div "Washer hookup." at bounding box center [83, 66] width 44 height 16
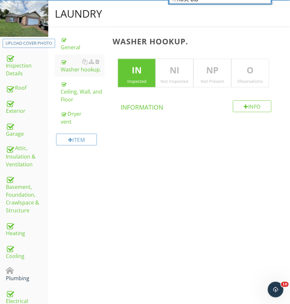
click at [247, 79] on div "Observations" at bounding box center [250, 81] width 37 height 5
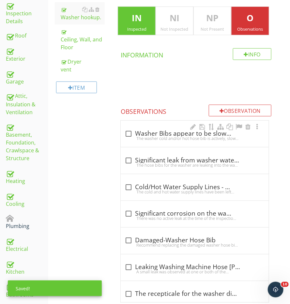
click at [147, 131] on div "check_box_outline_blank Washer Bibs appear to be slowly leaking" at bounding box center [195, 134] width 140 height 8
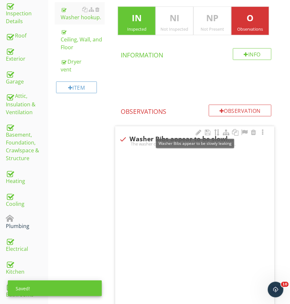
checkbox input "true"
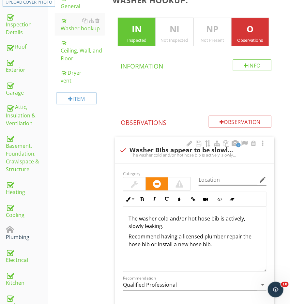
scroll to position [139, 0]
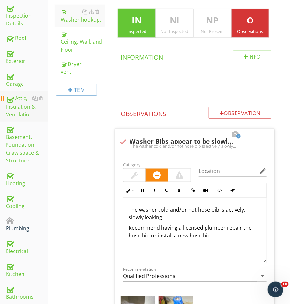
click at [19, 110] on div "Attic, Insulation & Ventilation" at bounding box center [27, 106] width 42 height 24
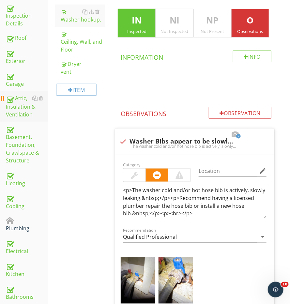
click at [19, 110] on div "Attic, Insulation & Ventilation" at bounding box center [27, 106] width 42 height 24
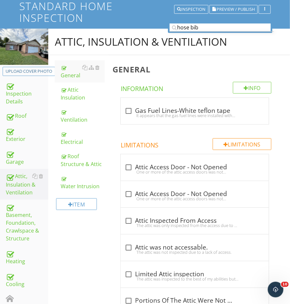
scroll to position [61, 0]
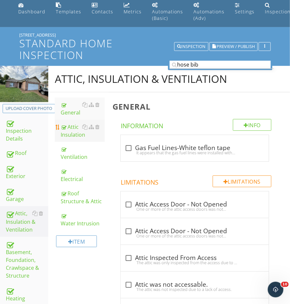
click at [75, 134] on div "Attic Insulation" at bounding box center [83, 131] width 44 height 16
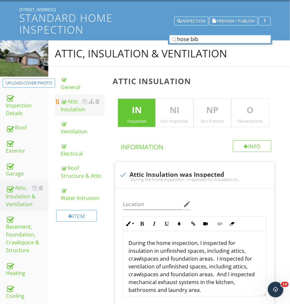
scroll to position [51, 0]
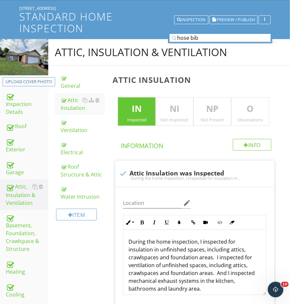
click at [263, 120] on div "Observations" at bounding box center [250, 119] width 37 height 5
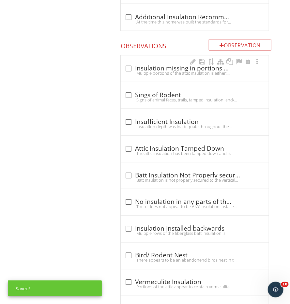
click at [168, 71] on div "Multiple portions of the attic insulation is either; missing completely, damage…" at bounding box center [195, 73] width 140 height 5
checkbox input "true"
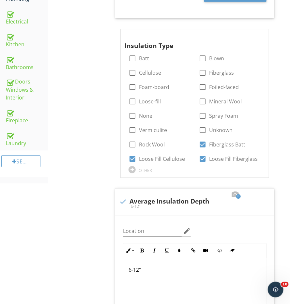
scroll to position [219, 0]
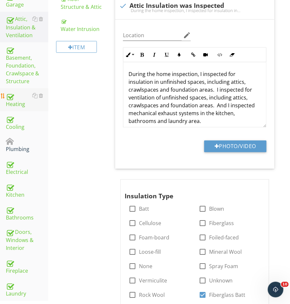
click at [19, 105] on link "Heating" at bounding box center [27, 99] width 42 height 23
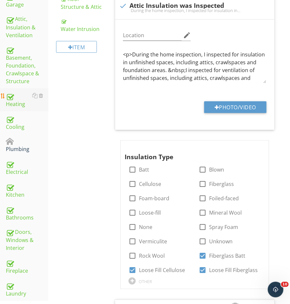
click at [19, 105] on link "Heating" at bounding box center [27, 99] width 42 height 23
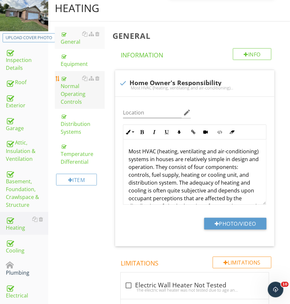
click at [77, 84] on div "Normal Operating Controls" at bounding box center [83, 89] width 44 height 31
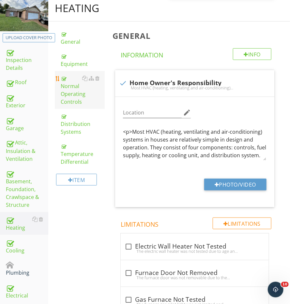
scroll to position [95, 0]
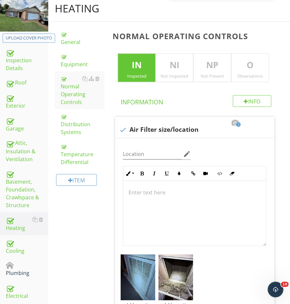
click at [256, 70] on p "O" at bounding box center [250, 65] width 37 height 13
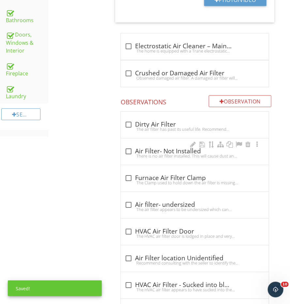
click at [141, 153] on div "There is no air filter installed. This will cause dust and debris to build up o…" at bounding box center [195, 155] width 140 height 5
checkbox input "true"
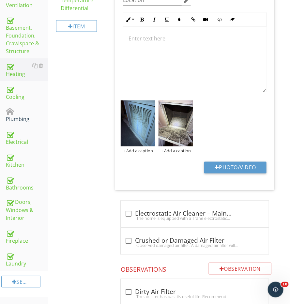
scroll to position [221, 0]
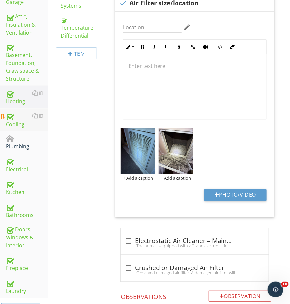
click at [13, 120] on div "Cooling" at bounding box center [27, 120] width 42 height 16
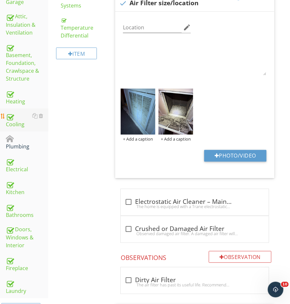
click at [13, 120] on div "Cooling" at bounding box center [27, 120] width 42 height 16
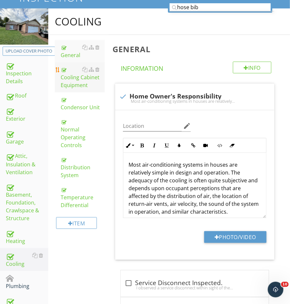
click at [70, 86] on div "Cooling Cabinet Equipment" at bounding box center [83, 78] width 44 height 24
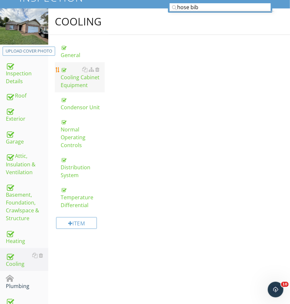
scroll to position [81, 0]
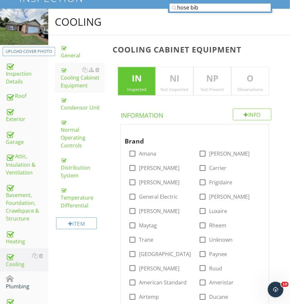
click at [254, 71] on div "O Observations" at bounding box center [250, 81] width 38 height 29
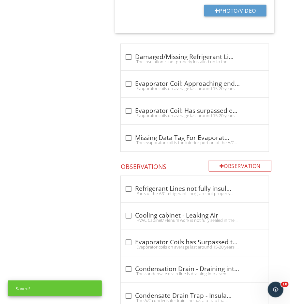
click at [105, 148] on div "Cooling General Cooling Cabinet Equipment Condensor Unit Normal Operating Contr…" at bounding box center [169, 236] width 242 height 2269
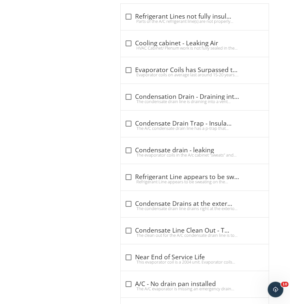
scroll to position [1165, 0]
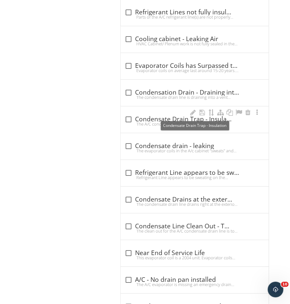
click at [134, 116] on div "check_box_outline_blank Condensate Drain Trap - Insulation" at bounding box center [195, 120] width 140 height 8
checkbox input "true"
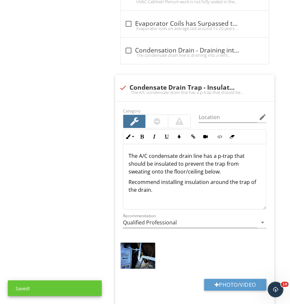
scroll to position [1226, 0]
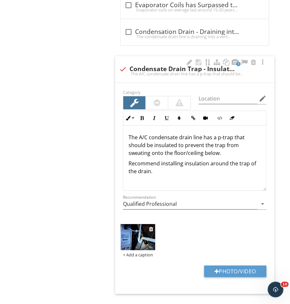
click at [126, 233] on img at bounding box center [138, 237] width 35 height 26
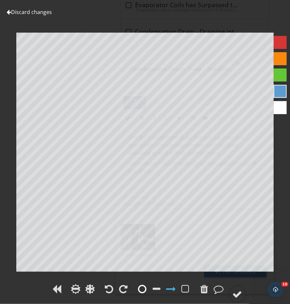
click at [140, 288] on div at bounding box center [142, 289] width 8 height 10
click at [236, 295] on div at bounding box center [238, 295] width 10 height 10
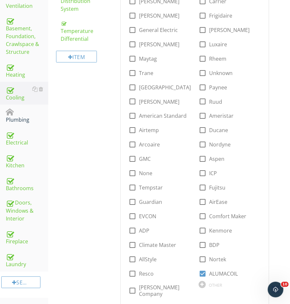
scroll to position [228, 0]
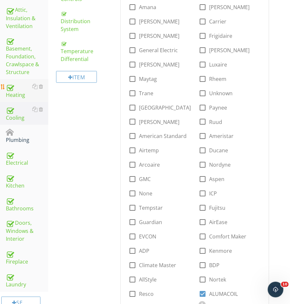
click at [25, 92] on div "Heating" at bounding box center [27, 91] width 42 height 16
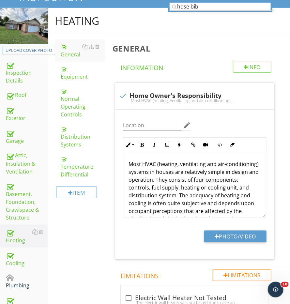
scroll to position [65, 0]
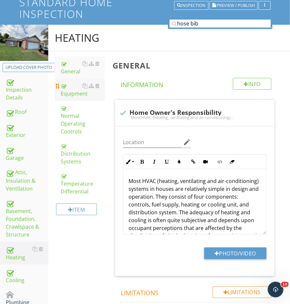
click at [72, 90] on div "Equipment" at bounding box center [83, 90] width 44 height 16
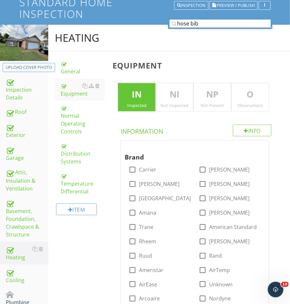
click at [247, 99] on p "O" at bounding box center [250, 94] width 37 height 13
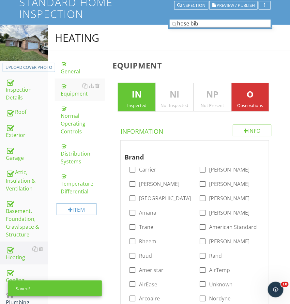
click at [203, 23] on input "hose bib" at bounding box center [220, 24] width 101 height 8
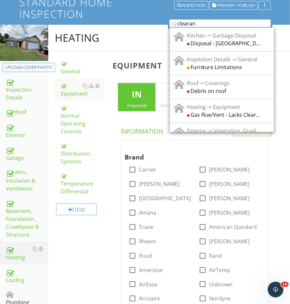
type input "clearanc"
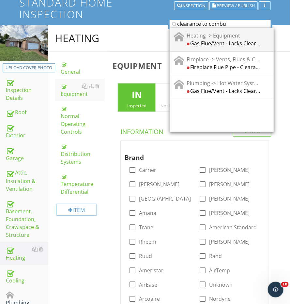
type input "clearance to combu"
click at [208, 40] on div "Gas Flue/Vent - Lacks Clearance to combustibles" at bounding box center [224, 44] width 74 height 8
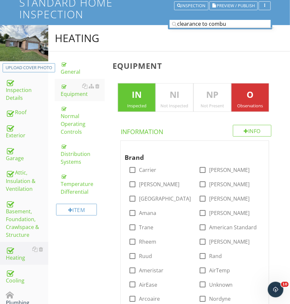
scroll to position [1006, 0]
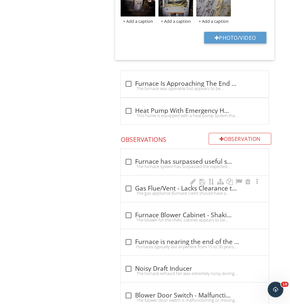
click at [184, 184] on div "check_box_outline_blank Gas Flue/Vent - Lacks Clearance to combustibles" at bounding box center [195, 188] width 140 height 9
checkbox input "true"
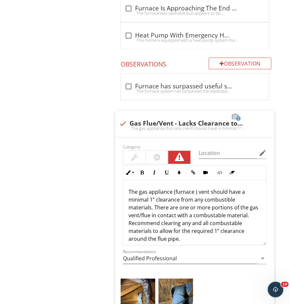
scroll to position [1113, 0]
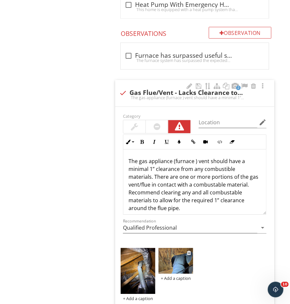
click at [179, 251] on img at bounding box center [176, 261] width 35 height 26
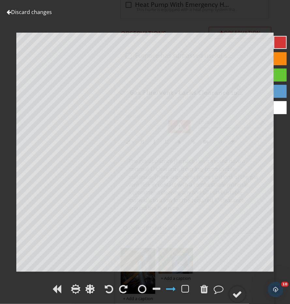
click at [242, 285] on div at bounding box center [145, 290] width 290 height 15
click at [239, 290] on div at bounding box center [238, 295] width 10 height 10
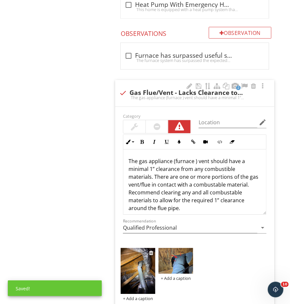
click at [136, 251] on img at bounding box center [138, 271] width 35 height 46
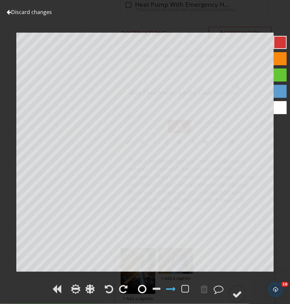
click at [144, 293] on div at bounding box center [142, 289] width 8 height 10
click at [232, 287] on icon at bounding box center [238, 294] width 18 height 18
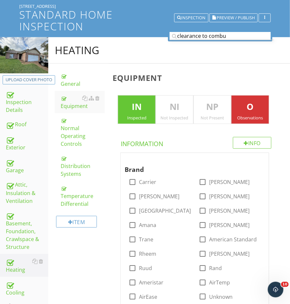
scroll to position [22, 0]
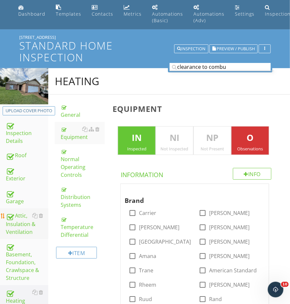
click at [16, 218] on div "Attic, Insulation & Ventilation" at bounding box center [27, 224] width 42 height 24
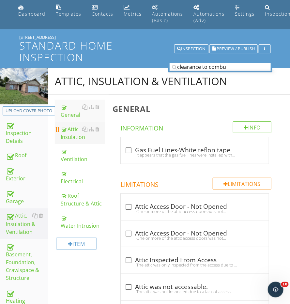
click at [78, 136] on div "Attic Insulation" at bounding box center [83, 133] width 44 height 16
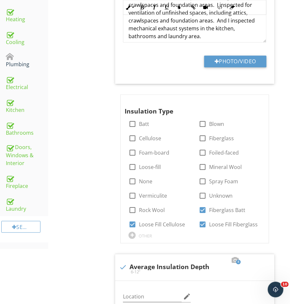
scroll to position [228, 0]
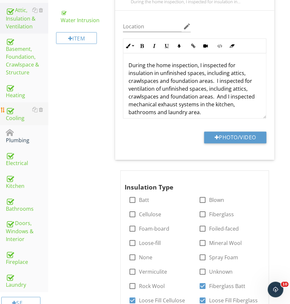
click at [25, 109] on div "Cooling" at bounding box center [27, 114] width 42 height 16
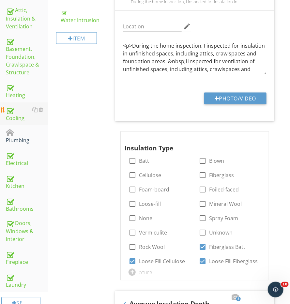
click at [25, 109] on div "Cooling" at bounding box center [27, 114] width 42 height 16
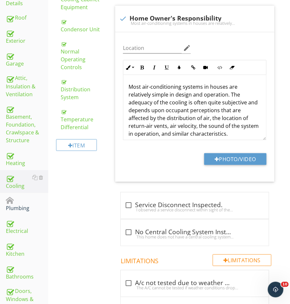
scroll to position [112, 0]
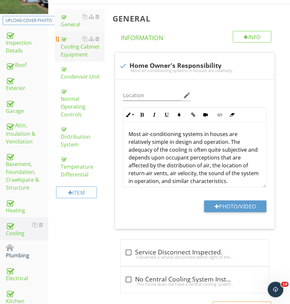
click at [66, 47] on div "Cooling Cabinet Equipment" at bounding box center [83, 47] width 44 height 24
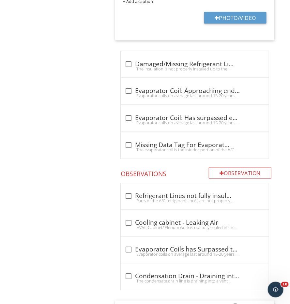
scroll to position [1011, 0]
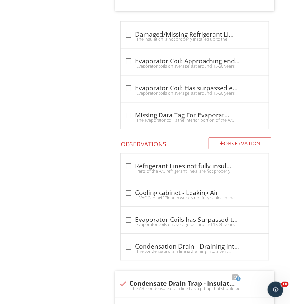
click at [147, 280] on div "check Condensate Drain Trap - Insulation" at bounding box center [194, 284] width 151 height 8
checkbox input "true"
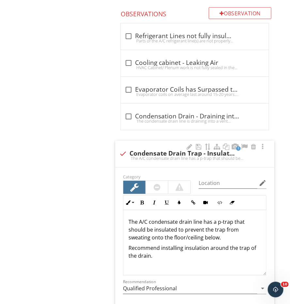
click at [142, 173] on div "Category" at bounding box center [157, 184] width 76 height 22
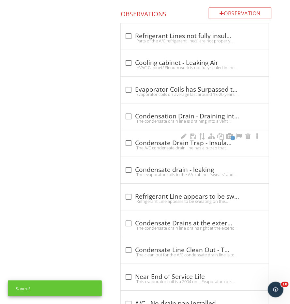
click at [141, 145] on div "The A/C condensate drain line has a p-trap that should be insulated to prevent …" at bounding box center [195, 147] width 140 height 5
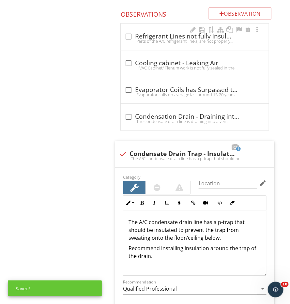
click at [143, 33] on div "check_box_outline_blank Refrigerant Lines not fully insulated" at bounding box center [195, 37] width 140 height 8
checkbox input "true"
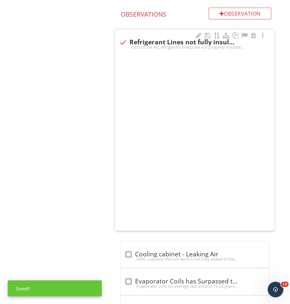
scroll to position [1141, 0]
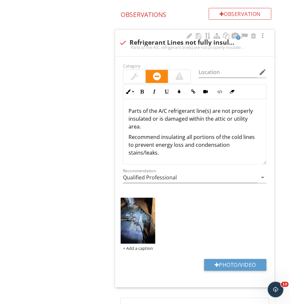
click at [134, 72] on div at bounding box center [134, 76] width 7 height 8
click at [134, 72] on div at bounding box center [134, 76] width 8 height 9
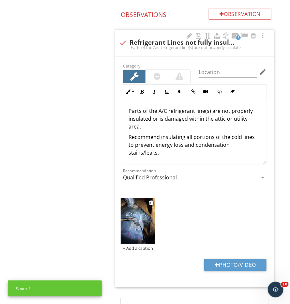
click at [142, 227] on img at bounding box center [138, 221] width 35 height 46
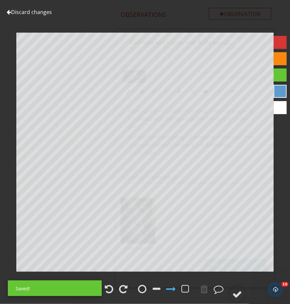
click at [142, 284] on div at bounding box center [164, 290] width 56 height 15
click at [138, 294] on span at bounding box center [142, 293] width 13 height 7
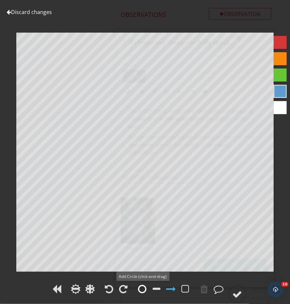
click at [138, 293] on div at bounding box center [143, 289] width 10 height 10
click at [245, 293] on circle at bounding box center [237, 294] width 17 height 17
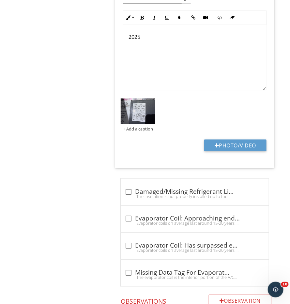
scroll to position [356, 0]
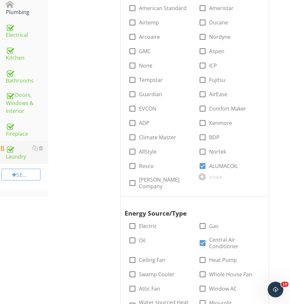
click at [16, 156] on link "Laundry" at bounding box center [27, 152] width 42 height 23
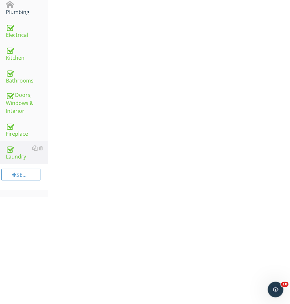
scroll to position [243, 0]
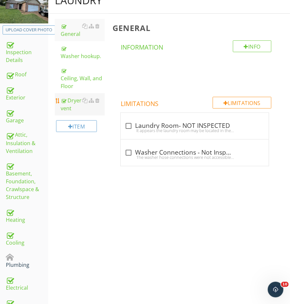
click at [80, 104] on div "Dryer vent" at bounding box center [83, 105] width 44 height 16
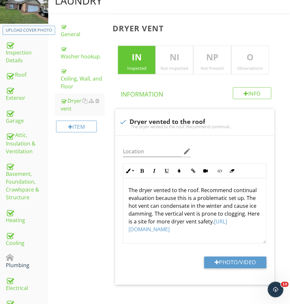
click at [259, 66] on div "Observations" at bounding box center [250, 68] width 37 height 5
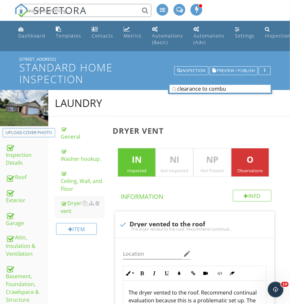
scroll to position [0, 0]
click at [227, 93] on div at bounding box center [222, 93] width 104 height 0
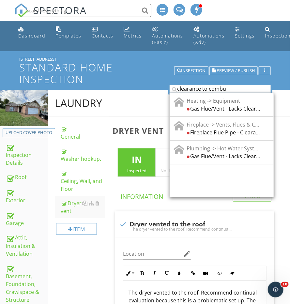
click at [227, 88] on input "clearance to combu" at bounding box center [220, 89] width 101 height 8
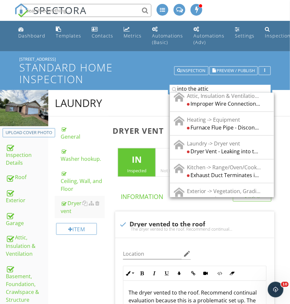
scroll to position [253, 0]
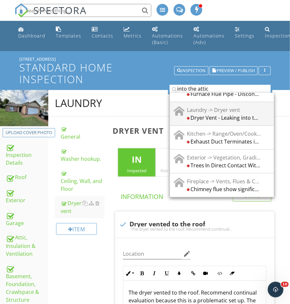
type input "into the attic"
click at [223, 114] on div "Dryer Vent - Leaking into the attic" at bounding box center [224, 118] width 74 height 8
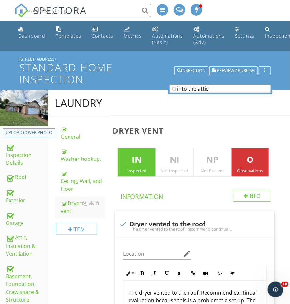
scroll to position [0, 0]
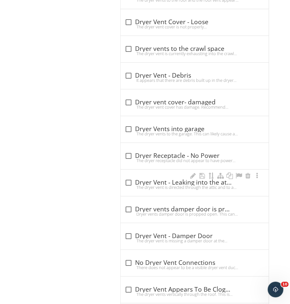
click at [164, 185] on div "The dryer vent is directed through the attic and to a roof mounted vent. The ve…" at bounding box center [195, 187] width 140 height 5
checkbox input "true"
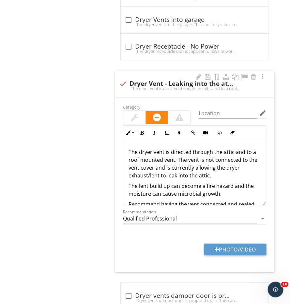
scroll to position [14, 0]
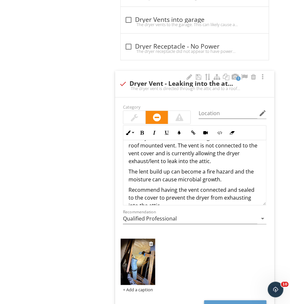
click at [139, 251] on img at bounding box center [138, 262] width 35 height 46
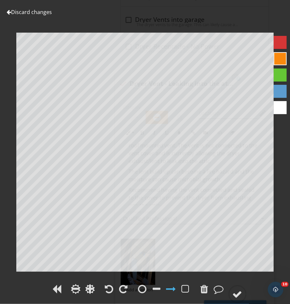
click at [237, 282] on div "Discard changes Add Location" at bounding box center [145, 152] width 290 height 304
click at [233, 288] on circle at bounding box center [237, 294] width 17 height 17
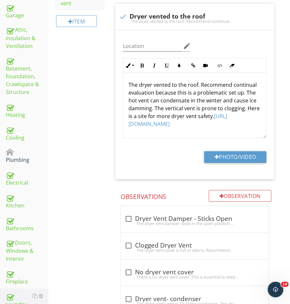
scroll to position [210, 0]
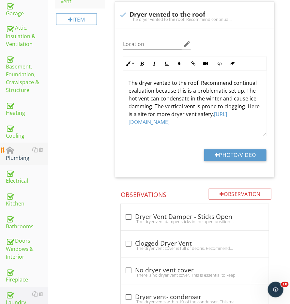
click at [14, 146] on div "Plumbing" at bounding box center [27, 154] width 42 height 16
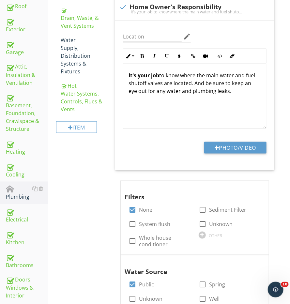
scroll to position [132, 0]
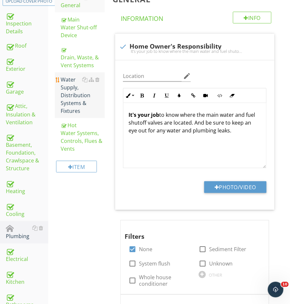
click at [70, 95] on div "Water Supply, Distribution Systems & Fixtures" at bounding box center [83, 95] width 44 height 39
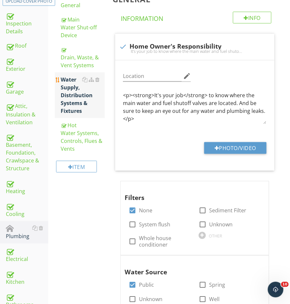
scroll to position [131, 0]
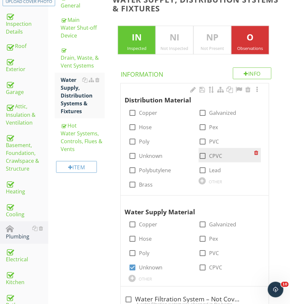
click at [199, 153] on div at bounding box center [202, 156] width 11 height 11
checkbox input "true"
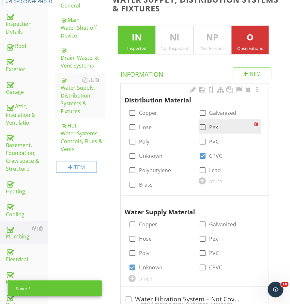
click at [205, 127] on div at bounding box center [202, 127] width 11 height 11
checkbox input "true"
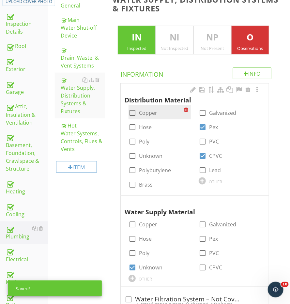
click at [140, 110] on label "Copper" at bounding box center [148, 113] width 18 height 7
checkbox input "true"
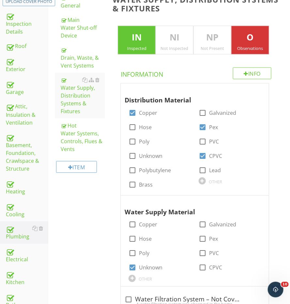
click at [23, 256] on div "Electrical" at bounding box center [27, 255] width 42 height 16
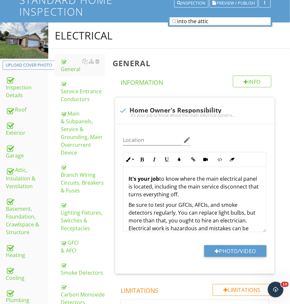
scroll to position [66, 0]
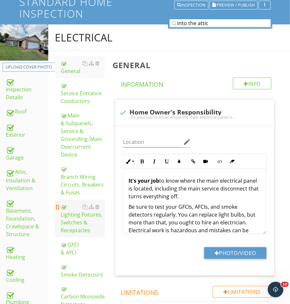
click at [75, 222] on div "Lighting Fixtures, Switches & Receptacles" at bounding box center [83, 218] width 44 height 31
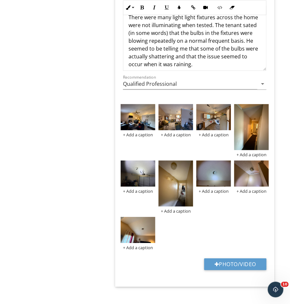
scroll to position [1911, 0]
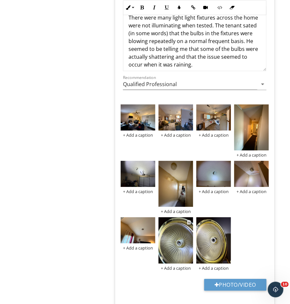
click at [175, 239] on img at bounding box center [176, 240] width 35 height 46
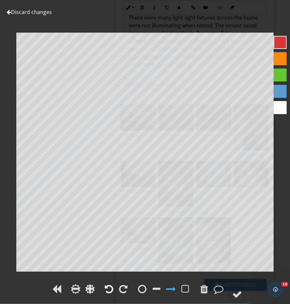
click at [109, 291] on div at bounding box center [109, 289] width 8 height 10
click at [241, 289] on circle at bounding box center [237, 294] width 17 height 17
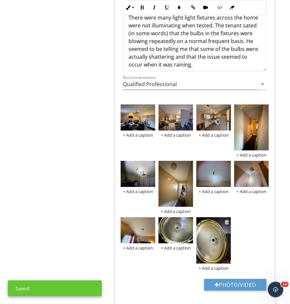
click at [214, 238] on img at bounding box center [214, 240] width 35 height 46
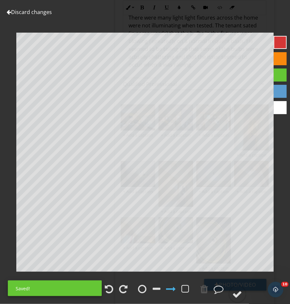
click at [107, 284] on div at bounding box center [116, 290] width 27 height 15
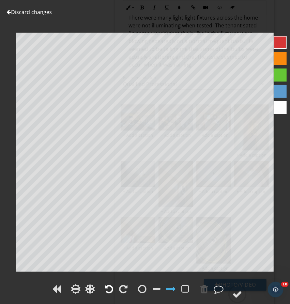
click at [113, 290] on div at bounding box center [109, 289] width 8 height 10
click at [237, 298] on div at bounding box center [238, 295] width 10 height 10
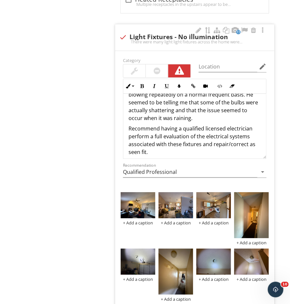
scroll to position [36, 0]
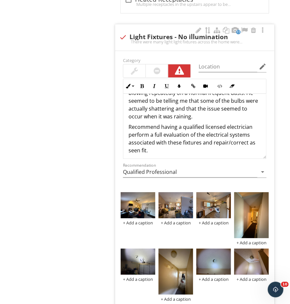
click at [200, 105] on p "There were many light light fixtures across the home were not illuminating when…" at bounding box center [195, 93] width 133 height 55
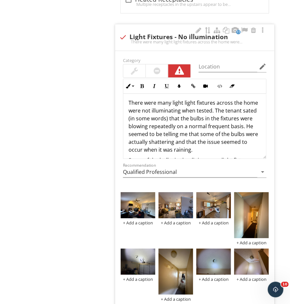
click at [215, 102] on p "There were many light light fixtures across the home were not illuminating when…" at bounding box center [195, 126] width 133 height 55
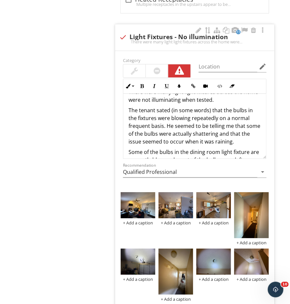
scroll to position [14, 0]
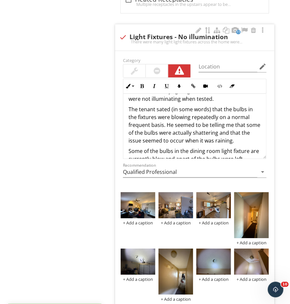
click at [261, 105] on p "The tenant sated (in some words) that the bulbs in the fixtures were blowing re…" at bounding box center [195, 124] width 133 height 39
click at [256, 105] on p "The tenant sated (in some words) that the bulbs in the fixtures were blowing re…" at bounding box center [195, 124] width 133 height 39
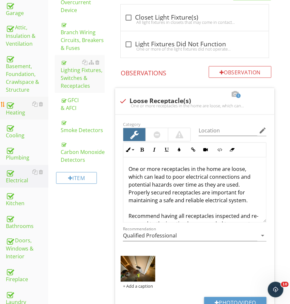
scroll to position [209, 0]
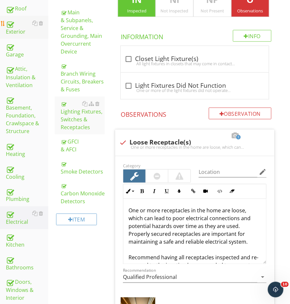
click at [21, 33] on div "Exterior" at bounding box center [27, 27] width 42 height 16
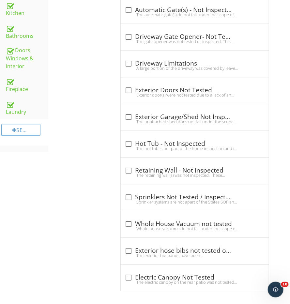
scroll to position [103, 0]
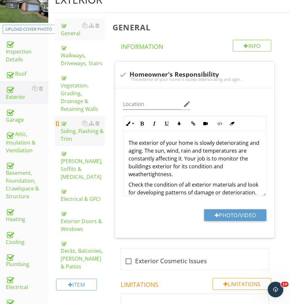
click at [75, 134] on link "Siding, Flashing & Trim" at bounding box center [83, 131] width 44 height 30
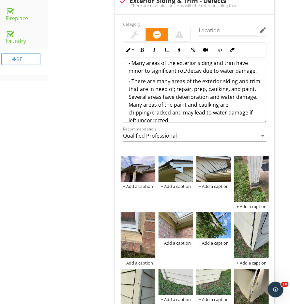
scroll to position [16, 0]
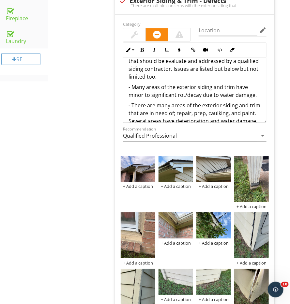
click at [251, 102] on p "- There are many areas of the exterior siding and trim that are in need of; rep…" at bounding box center [195, 125] width 133 height 47
click at [258, 84] on p "- Many areas of the exterior siding and trim have minor to significant rot/deca…" at bounding box center [195, 91] width 133 height 16
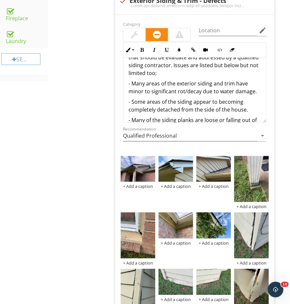
scroll to position [27, 0]
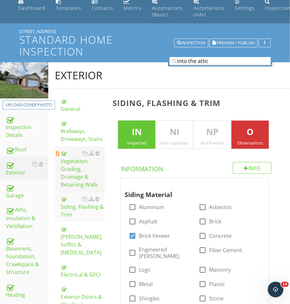
click at [73, 169] on div "Vegetation, Grading, Drainage & Retaining Walls" at bounding box center [83, 169] width 44 height 39
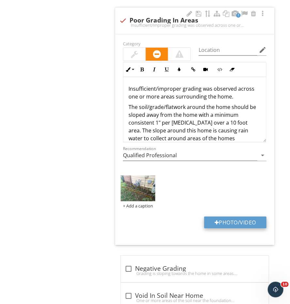
scroll to position [650, 0]
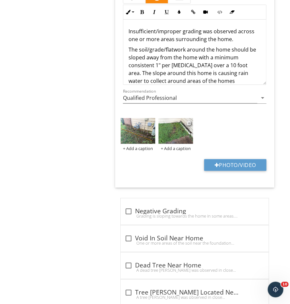
click at [167, 129] on img at bounding box center [176, 131] width 35 height 26
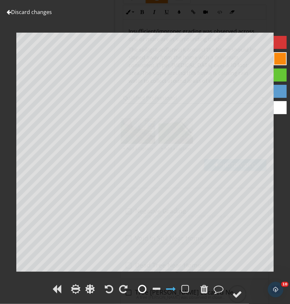
click at [147, 288] on div at bounding box center [143, 289] width 10 height 10
click at [239, 297] on div at bounding box center [238, 295] width 10 height 10
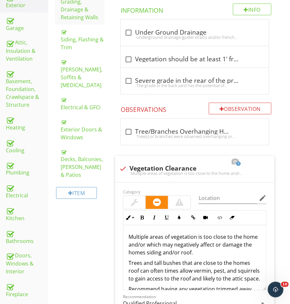
scroll to position [192, 0]
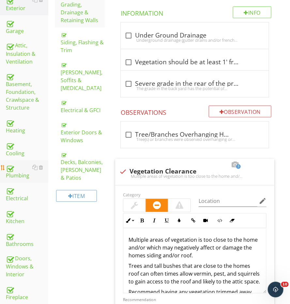
click at [18, 173] on div "Plumbing" at bounding box center [27, 172] width 42 height 16
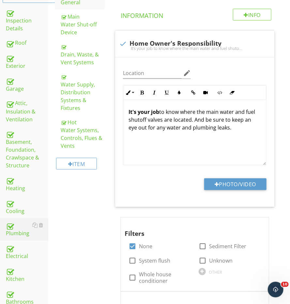
scroll to position [88, 0]
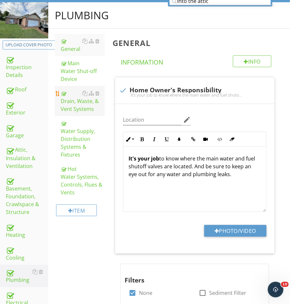
click at [77, 103] on div "Drain, Waste, & Vent Systems" at bounding box center [83, 101] width 44 height 24
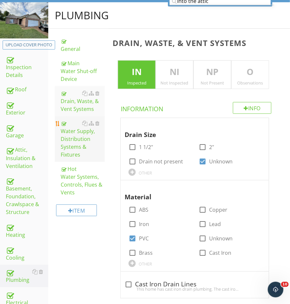
click at [69, 145] on div "Water Supply, Distribution Systems & Fixtures" at bounding box center [83, 138] width 44 height 39
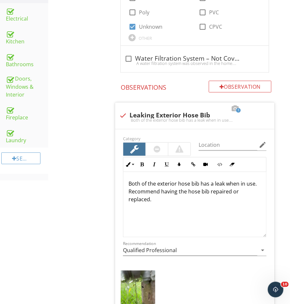
scroll to position [438, 0]
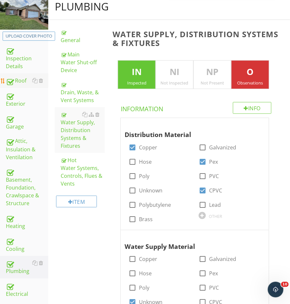
click at [19, 77] on div "Roof" at bounding box center [27, 81] width 42 height 8
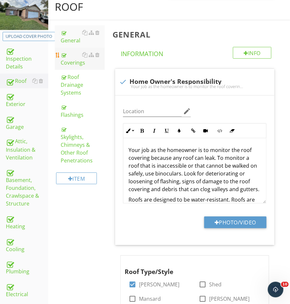
click at [72, 54] on div "Coverings" at bounding box center [83, 59] width 44 height 16
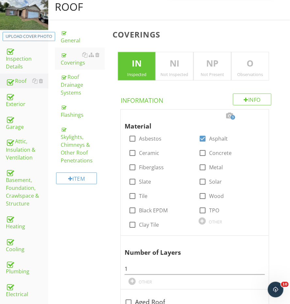
click at [249, 64] on p "O" at bounding box center [250, 63] width 37 height 13
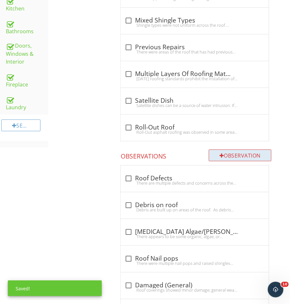
click at [227, 151] on div "Observation" at bounding box center [240, 156] width 63 height 12
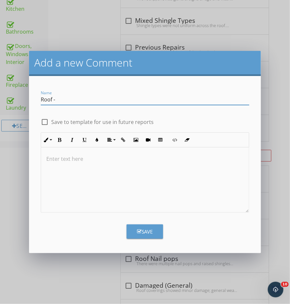
type input "Roof - N"
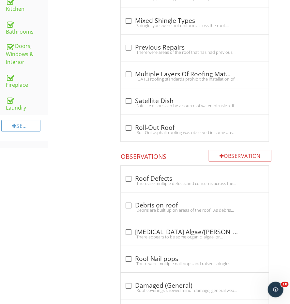
click at [90, 285] on div "Add a new Comment Name Roof - N check_box_outline_blank Save to template for us…" at bounding box center [145, 152] width 290 height 304
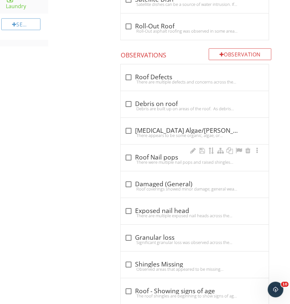
click at [136, 160] on div "There were multiple nail pops and raised shingles identified across the roof. T…" at bounding box center [195, 162] width 140 height 5
checkbox input "true"
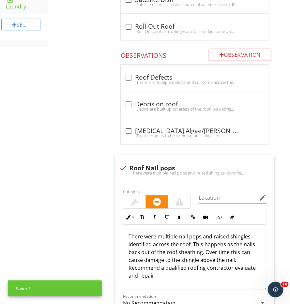
scroll to position [549, 0]
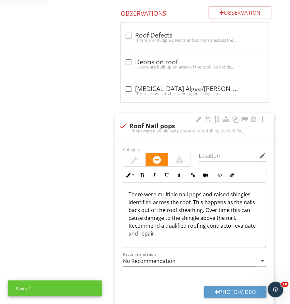
click at [149, 191] on p "There were multiple nail pops and raised shingles identified across the roof. T…" at bounding box center [195, 214] width 133 height 47
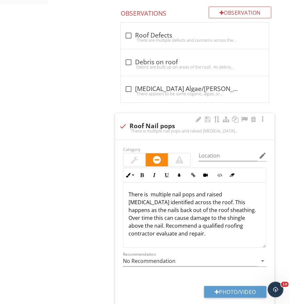
click at [161, 183] on div "There is multiple nail pops and raised shingles identified across the roof. Thi…" at bounding box center [194, 215] width 143 height 65
click at [161, 191] on p "There is multiple nail pops and raised shingles identified across the roof. Thi…" at bounding box center [195, 214] width 133 height 47
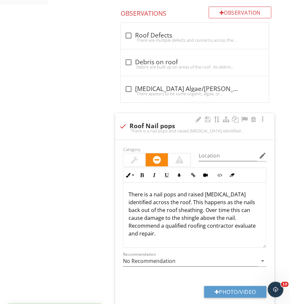
click at [176, 192] on p "There is a nail pops and raised shingles identified across the roof. This happe…" at bounding box center [195, 214] width 133 height 47
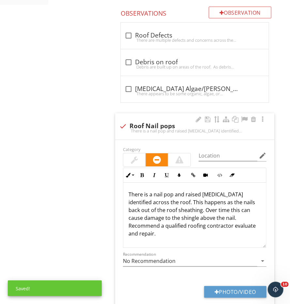
click at [222, 192] on p "There is a nail pop and raised shingles identified across the roof. This happen…" at bounding box center [195, 214] width 133 height 47
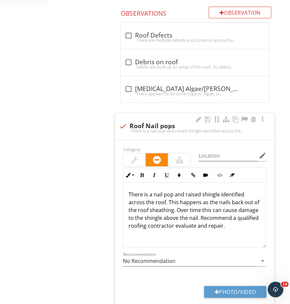
click at [252, 191] on p "There is a nail pop and raised shingle identified across the roof. This happens…" at bounding box center [195, 210] width 133 height 39
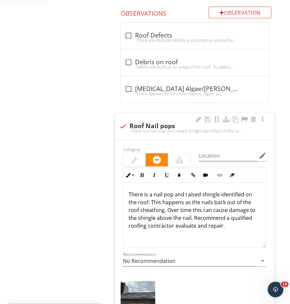
click at [138, 156] on div at bounding box center [134, 160] width 7 height 8
click at [138, 156] on div at bounding box center [134, 159] width 8 height 9
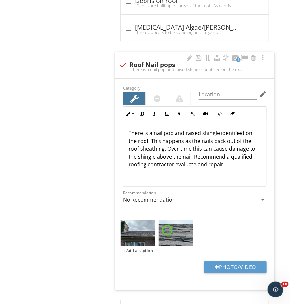
scroll to position [614, 0]
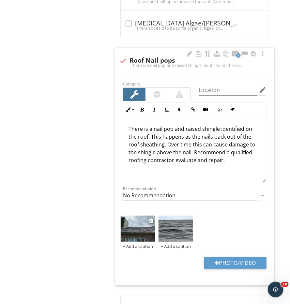
click at [145, 226] on img at bounding box center [138, 229] width 35 height 26
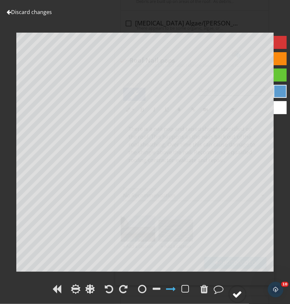
click at [232, 295] on circle at bounding box center [237, 294] width 17 height 17
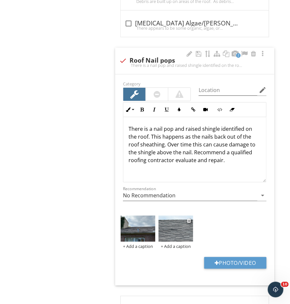
click at [184, 231] on img at bounding box center [176, 229] width 35 height 26
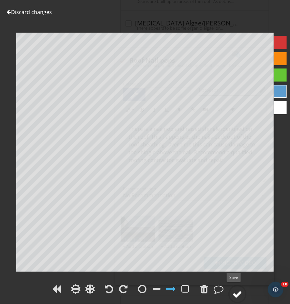
click at [240, 296] on div at bounding box center [238, 295] width 10 height 10
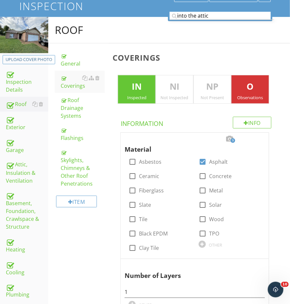
scroll to position [41, 0]
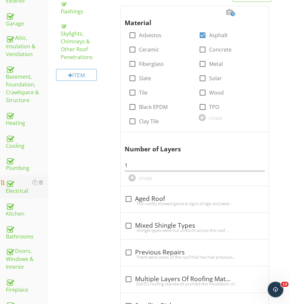
click at [18, 179] on div "Electrical" at bounding box center [27, 187] width 42 height 16
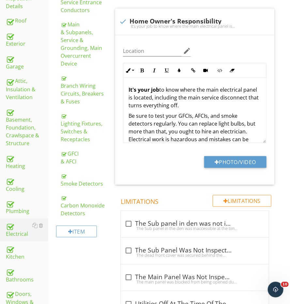
scroll to position [151, 1]
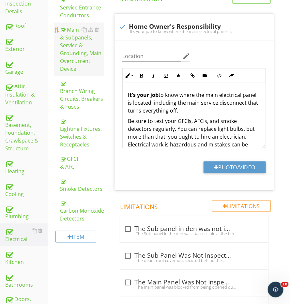
click at [75, 53] on div "Main & Subpanels, Service & Grounding, Main Overcurrent Device" at bounding box center [82, 49] width 44 height 47
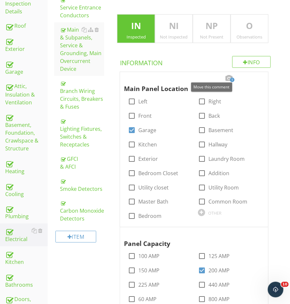
click at [244, 37] on div "Observations" at bounding box center [249, 36] width 37 height 5
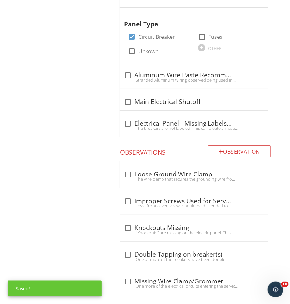
scroll to position [713, 1]
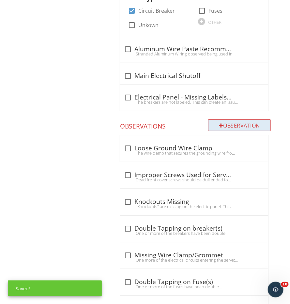
click at [231, 119] on div "Observation" at bounding box center [239, 125] width 63 height 12
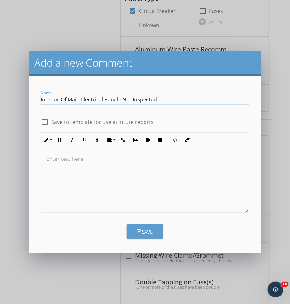
type input "Interior Of Main Electrical Panel - Not Inspected"
click at [148, 199] on div at bounding box center [145, 180] width 208 height 65
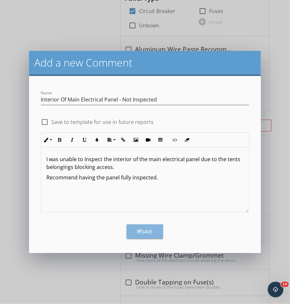
click at [137, 229] on div "Save" at bounding box center [145, 232] width 16 height 8
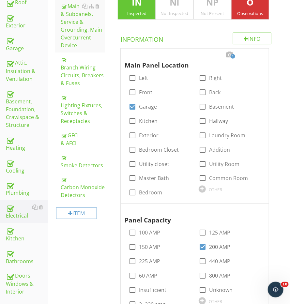
scroll to position [201, 0]
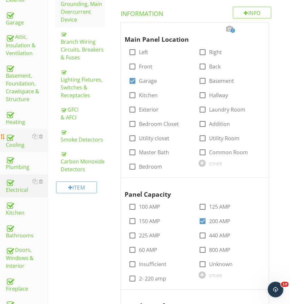
click at [20, 138] on div "Cooling" at bounding box center [27, 141] width 42 height 16
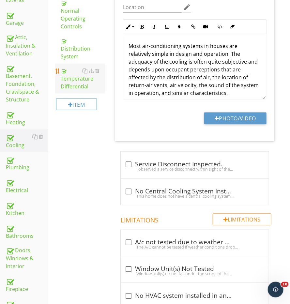
click at [83, 68] on div "Temperature Differential" at bounding box center [83, 79] width 44 height 24
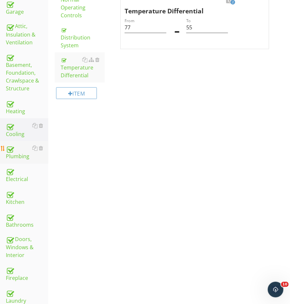
click at [18, 155] on div "Plumbing" at bounding box center [27, 153] width 42 height 16
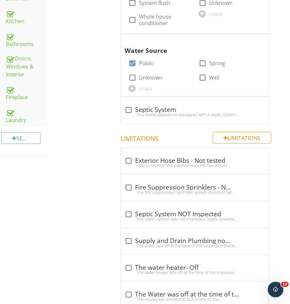
scroll to position [404, 0]
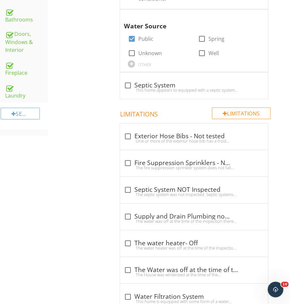
click at [81, 147] on div "Plumbing General Main Water Shut-off Device Drain, Waste, & Vent Systems Water …" at bounding box center [169, 40] width 242 height 735
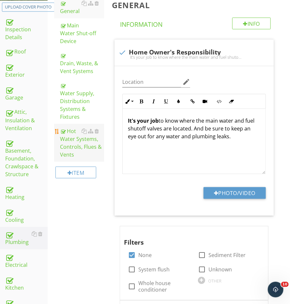
click at [81, 147] on div "Hot Water Systems, Controls, Flues & Vents" at bounding box center [82, 142] width 44 height 31
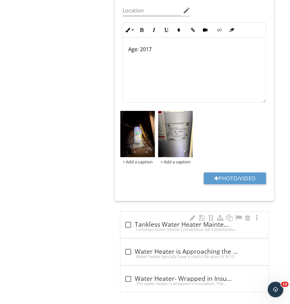
scroll to position [695, 0]
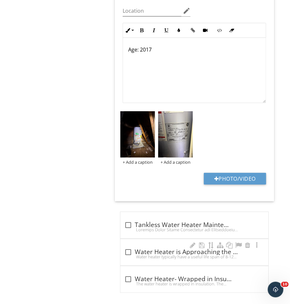
click at [133, 254] on div "Water heater typically have a useful life span of 8-12 years. This water heater…" at bounding box center [194, 256] width 140 height 5
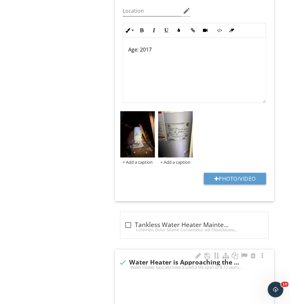
checkbox input "true"
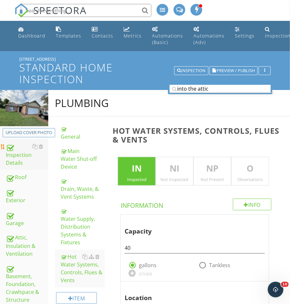
scroll to position [0, 0]
click at [30, 162] on div "Inspection Details" at bounding box center [27, 155] width 42 height 24
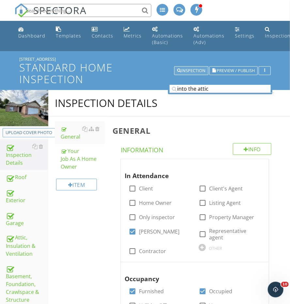
click at [193, 69] on div "Inspection" at bounding box center [191, 71] width 28 height 5
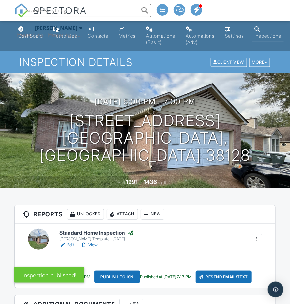
click at [36, 36] on div "Home Town Home Inspections" at bounding box center [49, 34] width 65 height 7
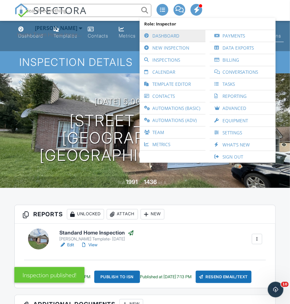
click at [161, 38] on link "Dashboard" at bounding box center [172, 36] width 59 height 12
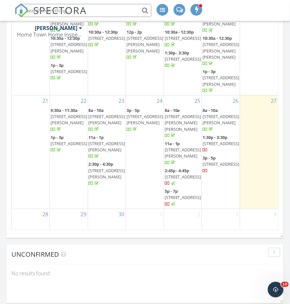
scroll to position [804, 0]
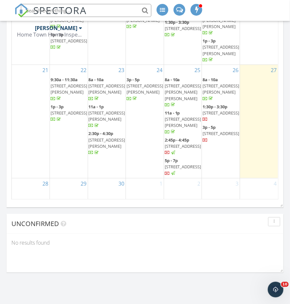
click at [177, 164] on span "[STREET_ADDRESS]" at bounding box center [183, 167] width 37 height 6
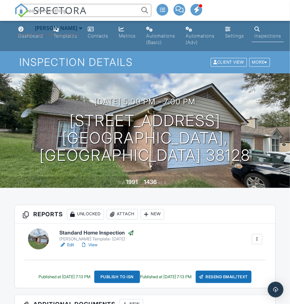
click at [88, 245] on link "View" at bounding box center [89, 245] width 17 height 7
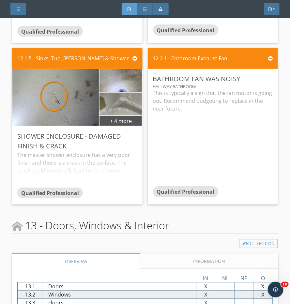
scroll to position [3843, 0]
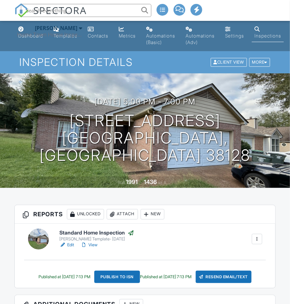
click at [28, 36] on div "Home Town Home Inspections" at bounding box center [49, 34] width 65 height 7
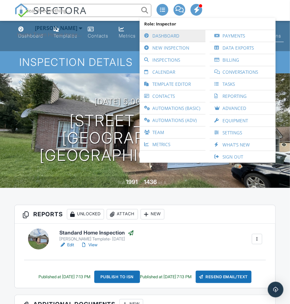
click at [163, 37] on link "Dashboard" at bounding box center [172, 36] width 59 height 12
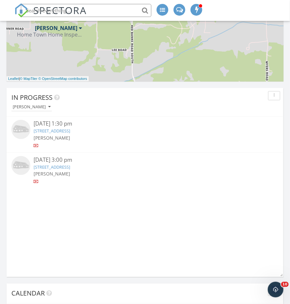
scroll to position [409, 0]
click at [70, 132] on link "2783 Van Der Veer Dr, Memphis, TN 38133" at bounding box center [52, 131] width 37 height 6
